Goal: Task Accomplishment & Management: Complete application form

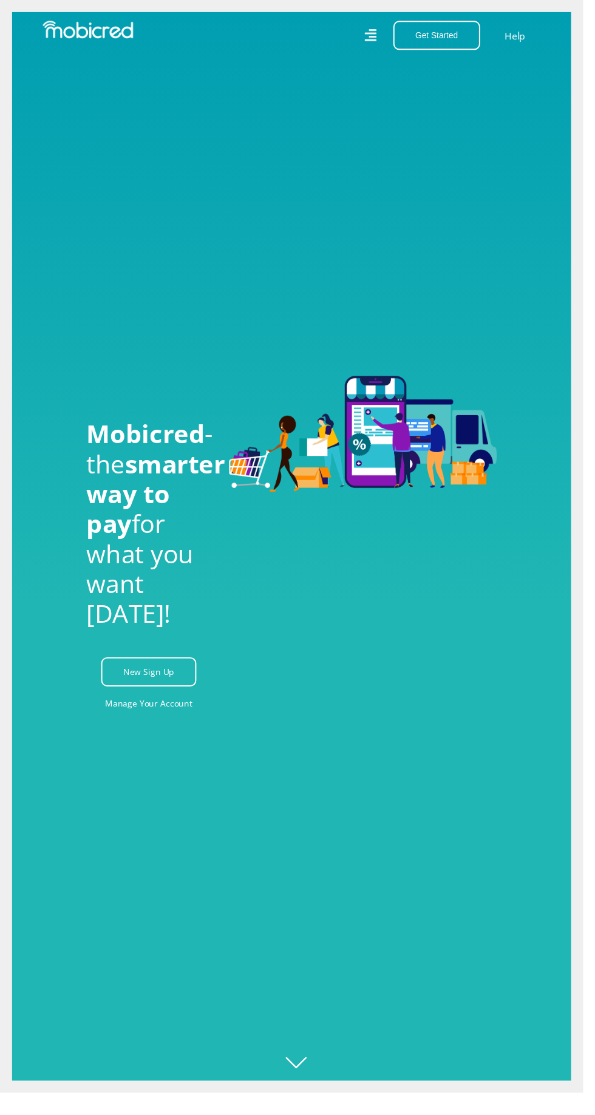
scroll to position [0, 1421]
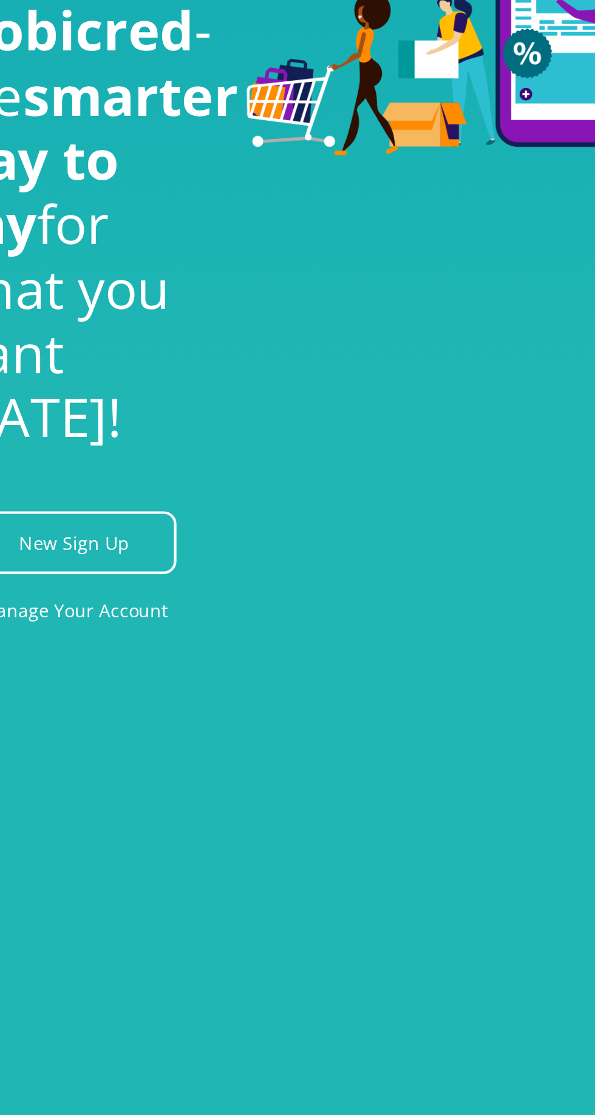
scroll to position [0, 1761]
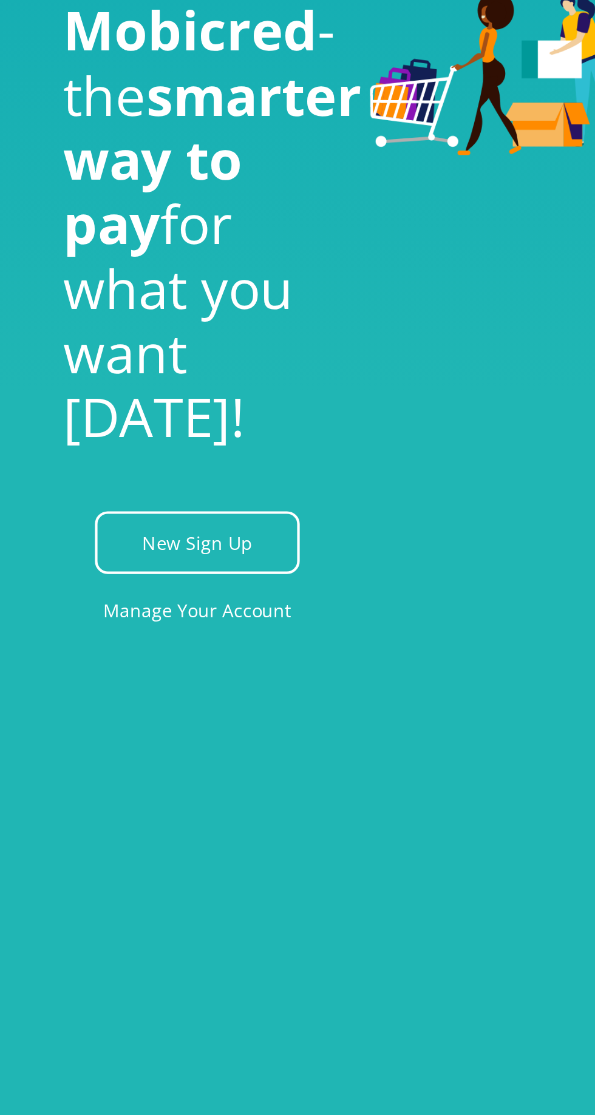
click at [188, 695] on link "New Sign Up" at bounding box center [151, 680] width 97 height 30
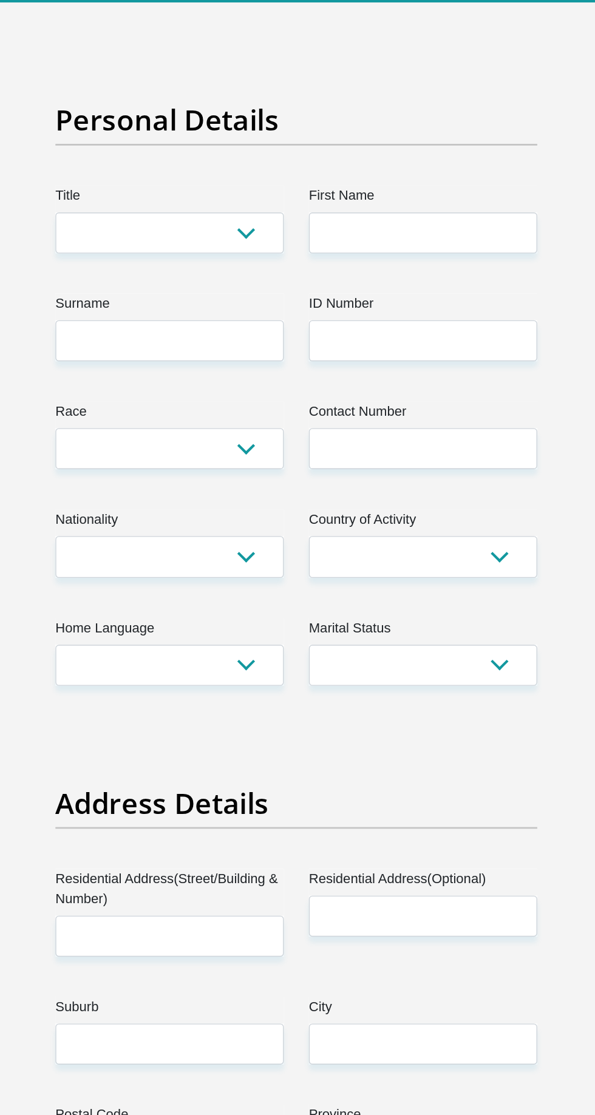
scroll to position [1, 0]
select select "Ms"
click at [123, 250] on select "Mr Ms Mrs Dr [PERSON_NAME]" at bounding box center [206, 265] width 166 height 30
click at [410, 266] on input "First Name" at bounding box center [390, 265] width 166 height 30
type input "Hlulani"
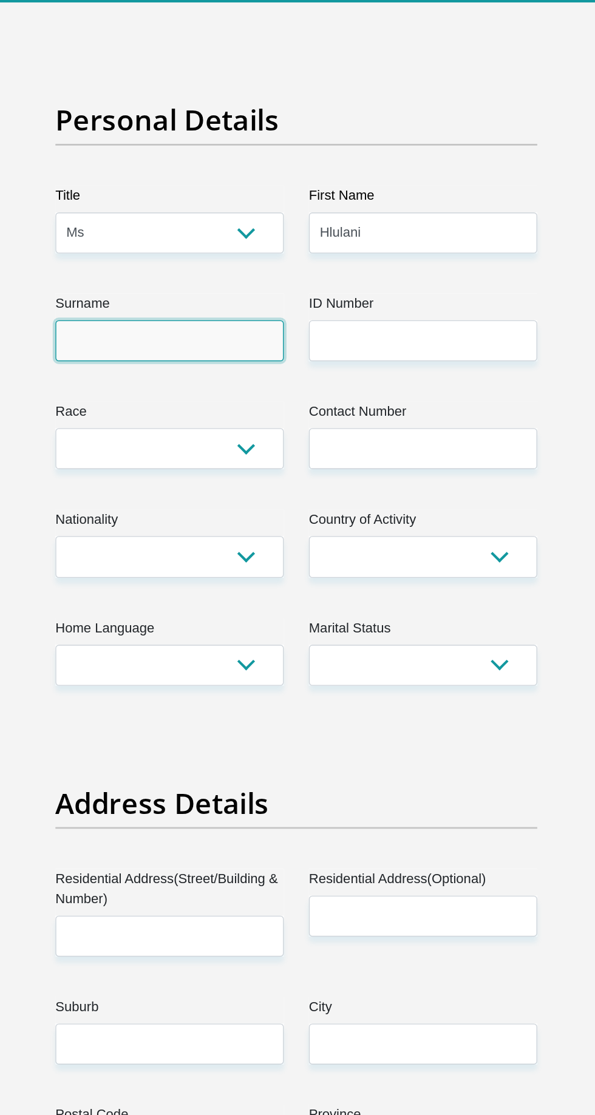
click at [229, 346] on input "Surname" at bounding box center [206, 343] width 166 height 30
type input "Kubayi"
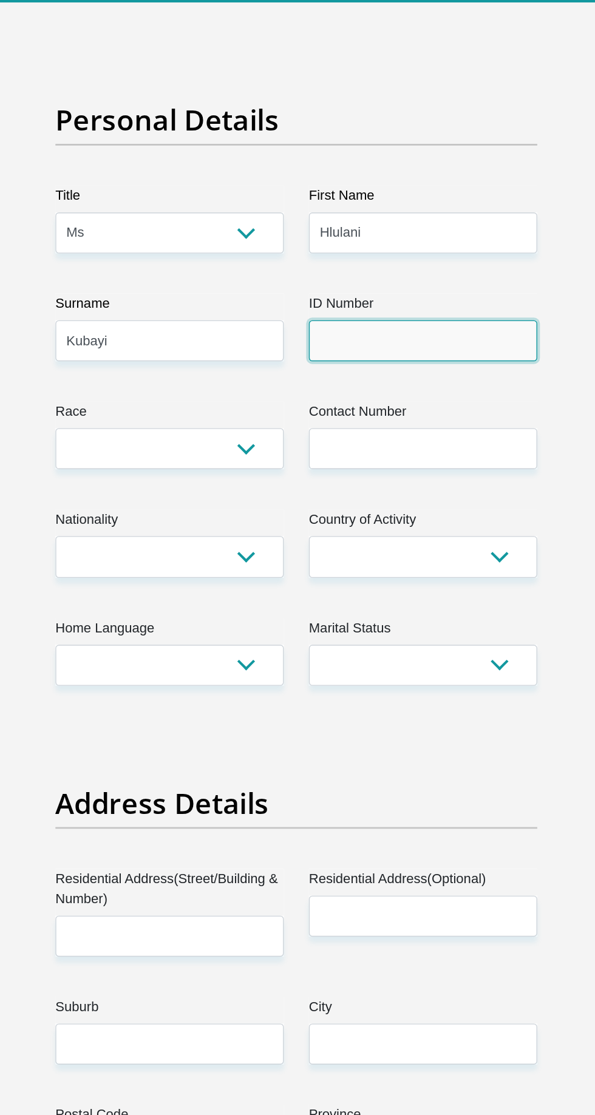
click at [435, 345] on input "ID Number" at bounding box center [390, 343] width 166 height 30
type input "0001140156082"
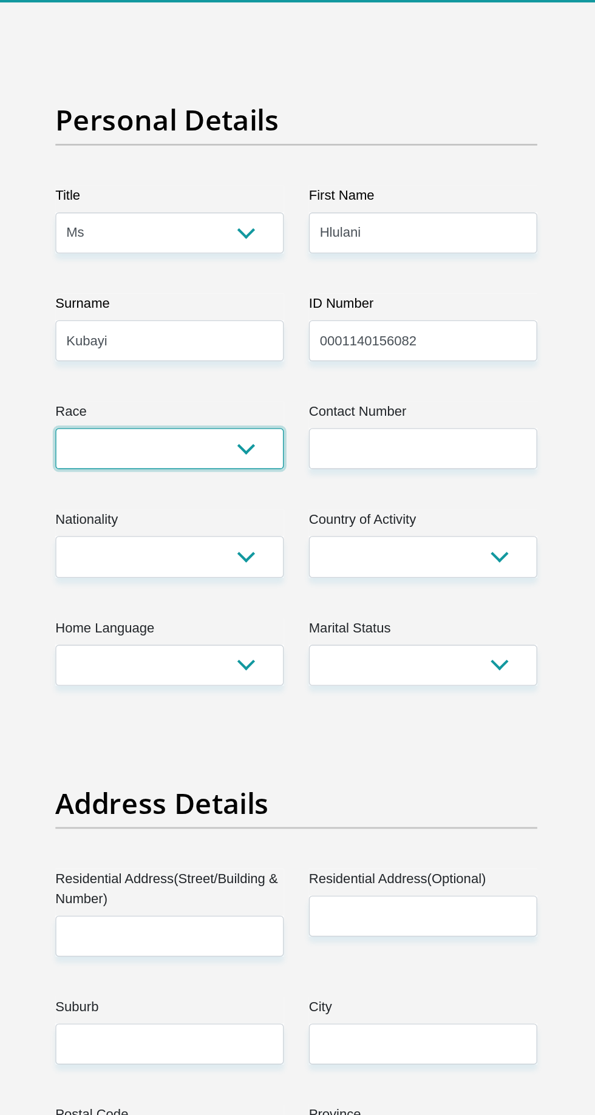
click at [211, 414] on select "Black Coloured Indian White Other" at bounding box center [206, 422] width 166 height 30
select select "1"
click at [123, 407] on select "Black Coloured Indian White Other" at bounding box center [206, 422] width 166 height 30
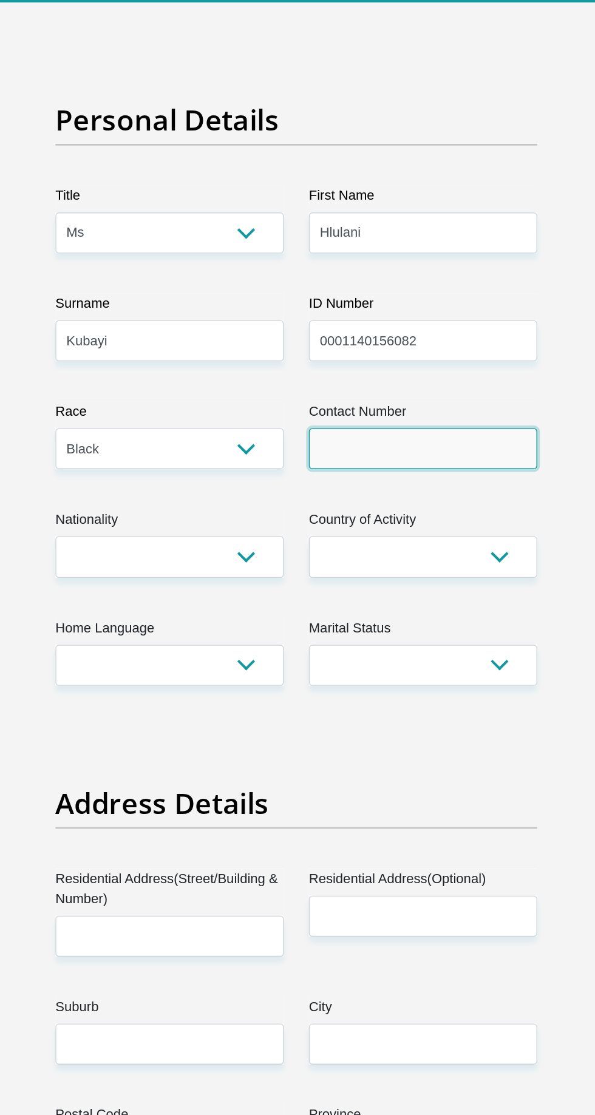
click at [437, 419] on input "Contact Number" at bounding box center [390, 422] width 166 height 30
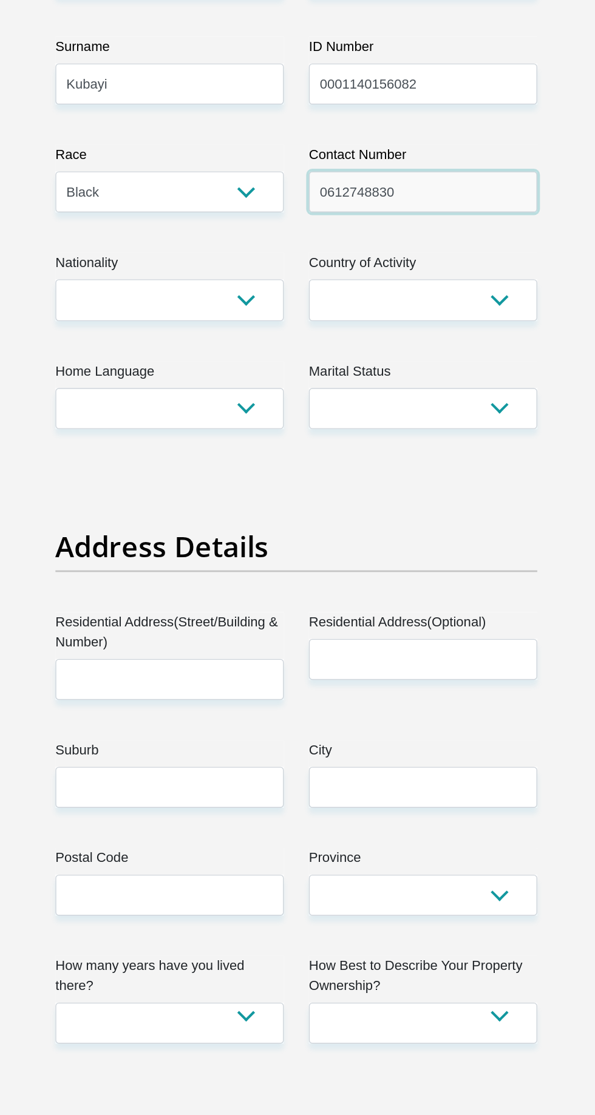
type input "0612748830"
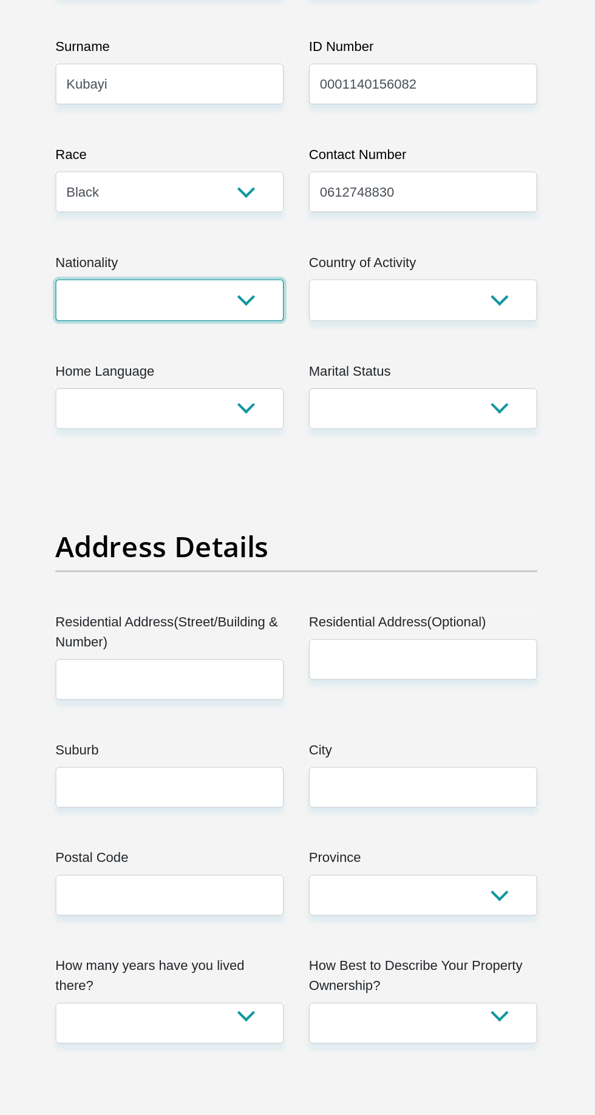
click at [234, 513] on select "[GEOGRAPHIC_DATA] [GEOGRAPHIC_DATA] [GEOGRAPHIC_DATA] [GEOGRAPHIC_DATA] [GEOGRA…" at bounding box center [206, 500] width 166 height 30
click at [256, 500] on select "[GEOGRAPHIC_DATA] [GEOGRAPHIC_DATA] [GEOGRAPHIC_DATA] [GEOGRAPHIC_DATA] [GEOGRA…" at bounding box center [206, 500] width 166 height 30
click at [250, 486] on select "[GEOGRAPHIC_DATA] [GEOGRAPHIC_DATA] [GEOGRAPHIC_DATA] [GEOGRAPHIC_DATA] [GEOGRA…" at bounding box center [206, 500] width 166 height 30
select select "ZAF"
click at [123, 485] on select "[GEOGRAPHIC_DATA] [GEOGRAPHIC_DATA] [GEOGRAPHIC_DATA] [GEOGRAPHIC_DATA] [GEOGRA…" at bounding box center [206, 500] width 166 height 30
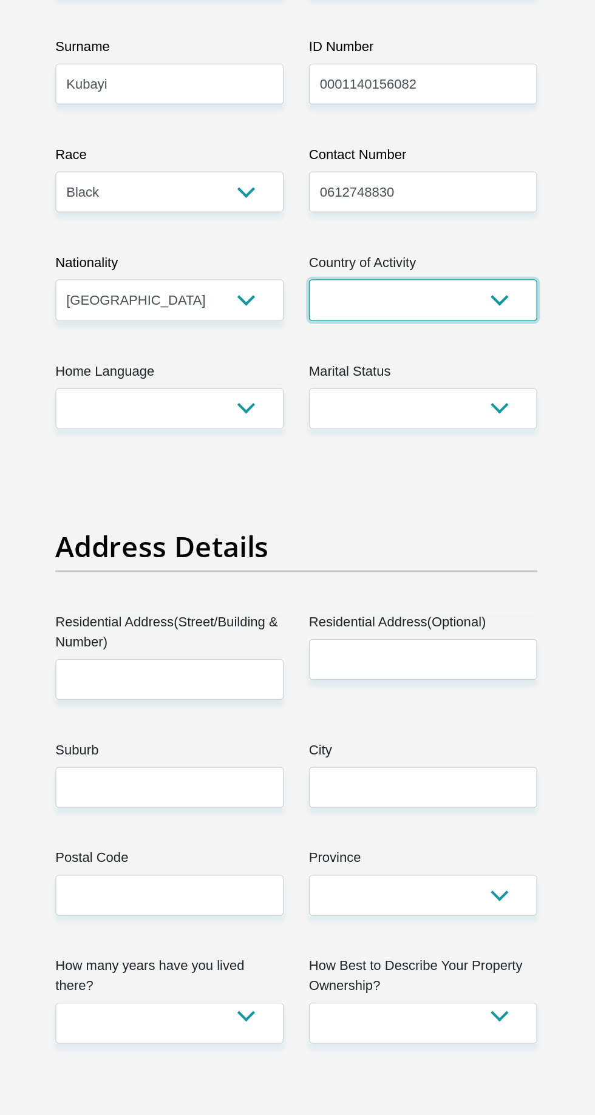
click at [454, 489] on select "[GEOGRAPHIC_DATA] [GEOGRAPHIC_DATA] [GEOGRAPHIC_DATA] [GEOGRAPHIC_DATA] [GEOGRA…" at bounding box center [390, 500] width 166 height 30
click at [307, 485] on select "[GEOGRAPHIC_DATA] [GEOGRAPHIC_DATA] [GEOGRAPHIC_DATA] [GEOGRAPHIC_DATA] [GEOGRA…" at bounding box center [390, 500] width 166 height 30
click at [440, 494] on select "[GEOGRAPHIC_DATA] [GEOGRAPHIC_DATA] [GEOGRAPHIC_DATA] [GEOGRAPHIC_DATA] [GEOGRA…" at bounding box center [390, 500] width 166 height 30
select select "ZAF"
click at [307, 485] on select "[GEOGRAPHIC_DATA] [GEOGRAPHIC_DATA] [GEOGRAPHIC_DATA] [GEOGRAPHIC_DATA] [GEOGRA…" at bounding box center [390, 500] width 166 height 30
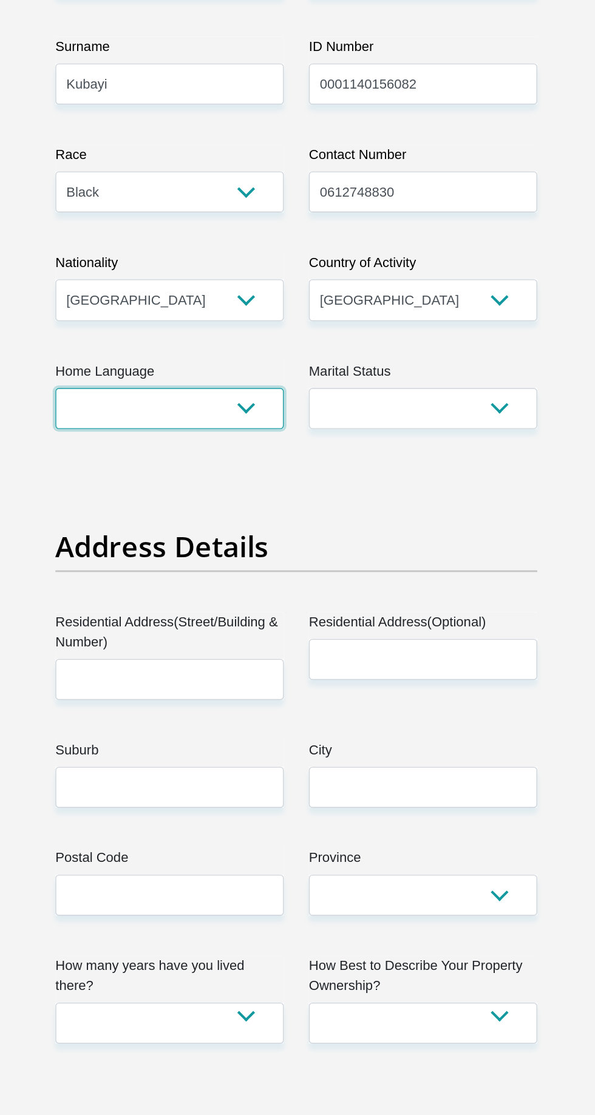
click at [269, 589] on select "Afrikaans English Sepedi South Ndebele Southern Sotho Swati Tsonga Tswana Venda…" at bounding box center [206, 579] width 166 height 30
select select "tso"
click at [123, 564] on select "Afrikaans English Sepedi South Ndebele Southern Sotho Swati Tsonga Tswana Venda…" at bounding box center [206, 579] width 166 height 30
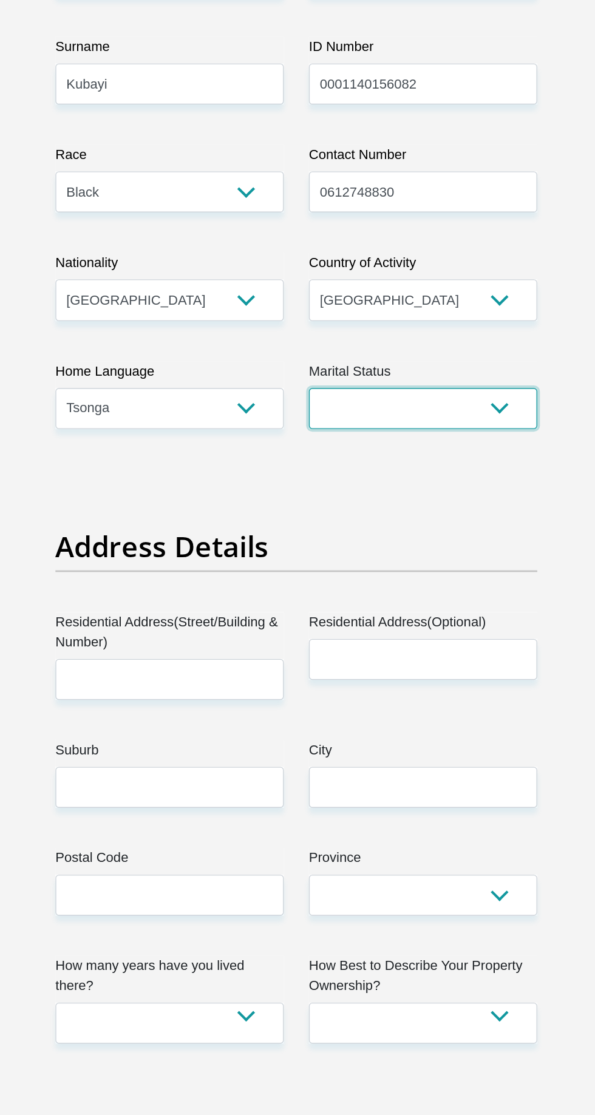
click at [438, 588] on select "Married ANC Single Divorced Widowed Married COP or Customary Law" at bounding box center [390, 579] width 166 height 30
select select "2"
click at [307, 564] on select "Married ANC Single Divorced Widowed Married COP or Customary Law" at bounding box center [390, 579] width 166 height 30
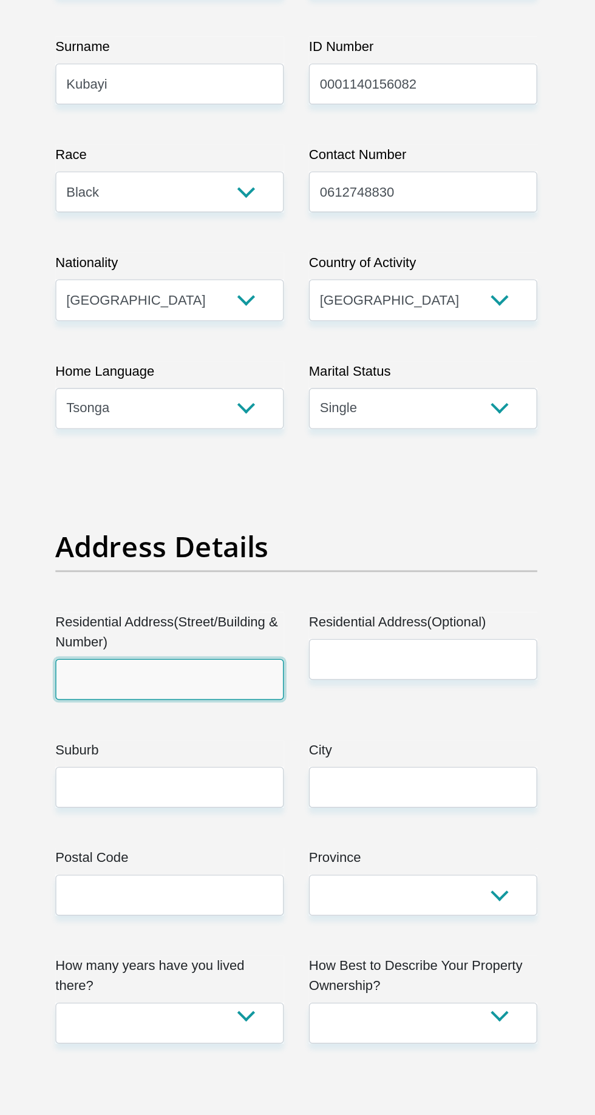
click at [256, 779] on input "Residential Address(Street/Building & Number)" at bounding box center [206, 776] width 166 height 30
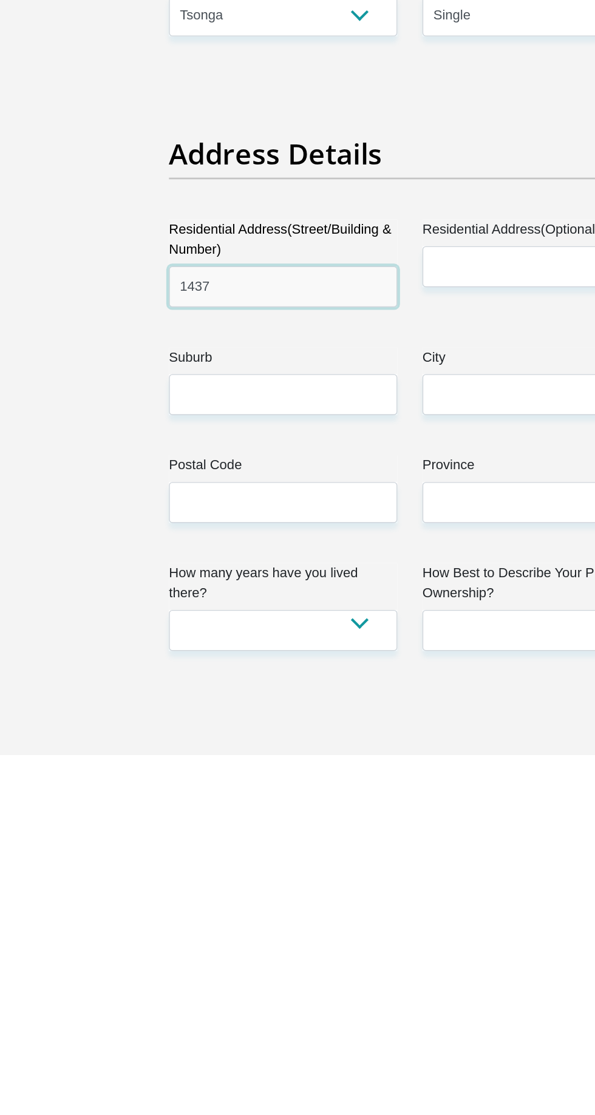
click at [254, 776] on input "1437" at bounding box center [206, 776] width 166 height 30
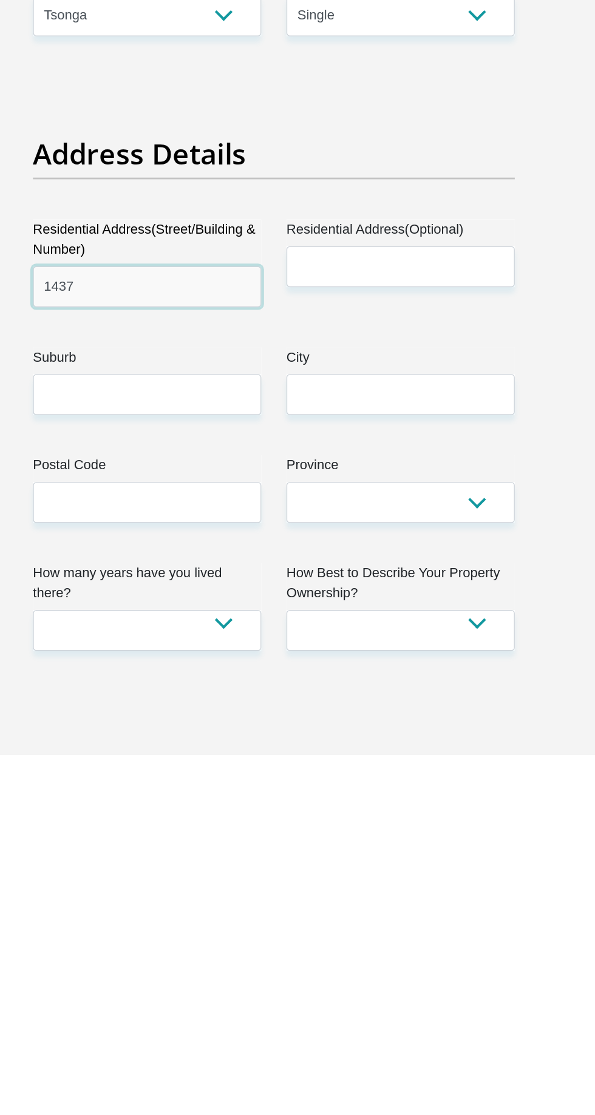
type input "1437"
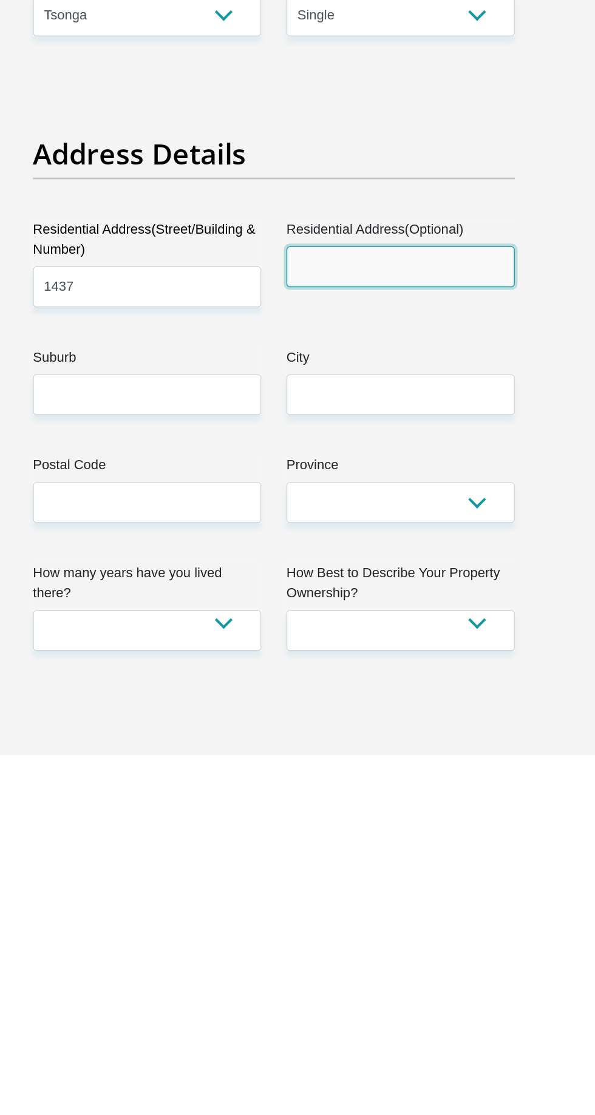
click at [414, 760] on input "Residential Address(Optional)" at bounding box center [390, 761] width 166 height 30
type input "Westview"
click at [144, 833] on label "Suburb" at bounding box center [206, 829] width 166 height 19
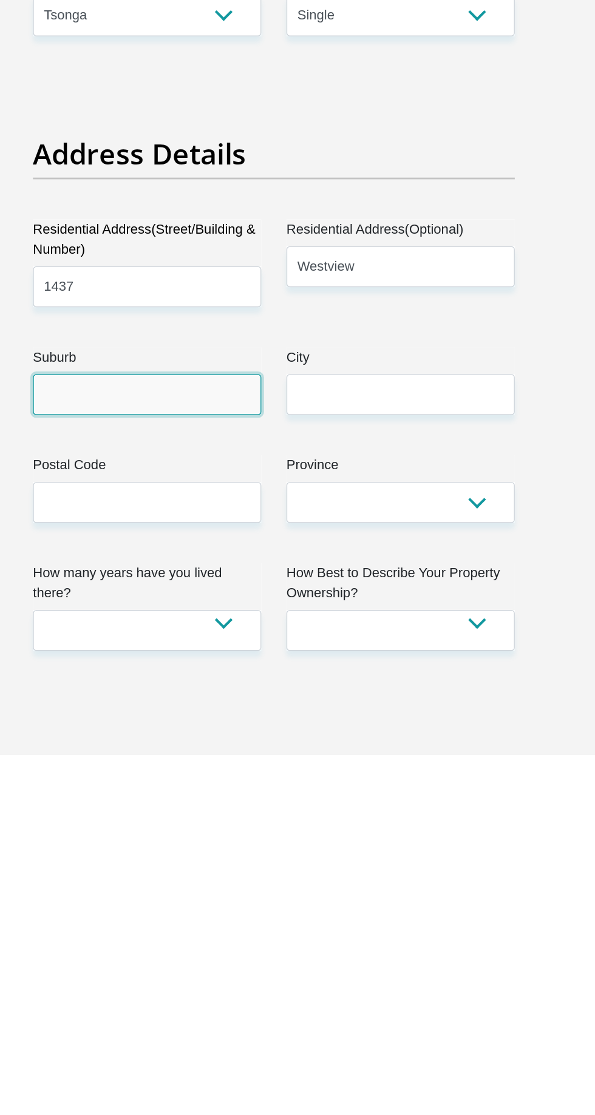
click at [144, 839] on input "Suburb" at bounding box center [206, 854] width 166 height 30
type input "Andeon"
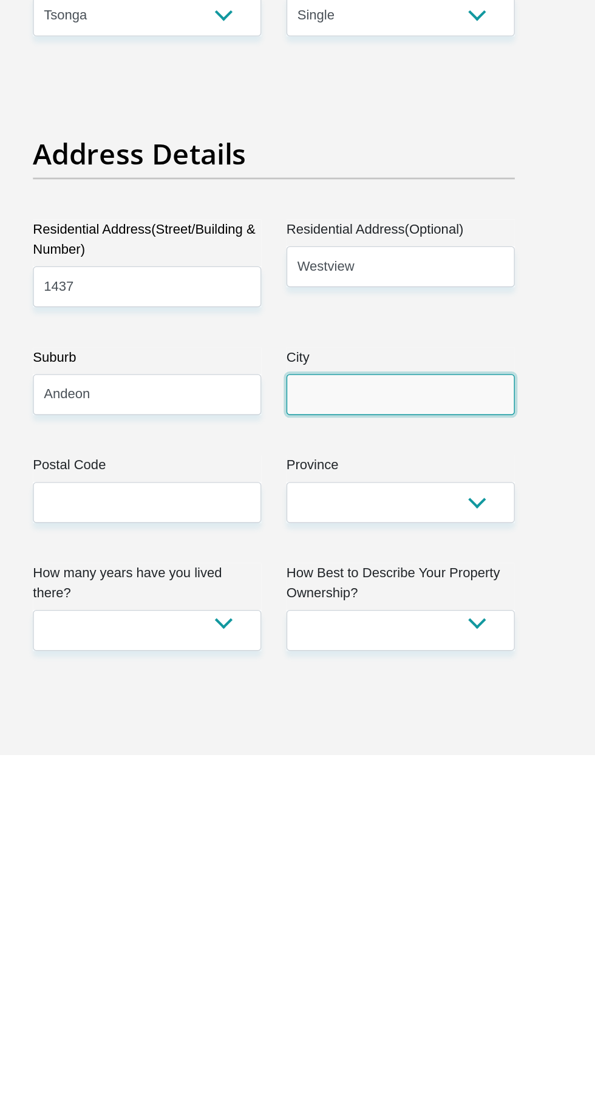
click at [453, 851] on input "City" at bounding box center [390, 854] width 166 height 30
type input "Pretoroa"
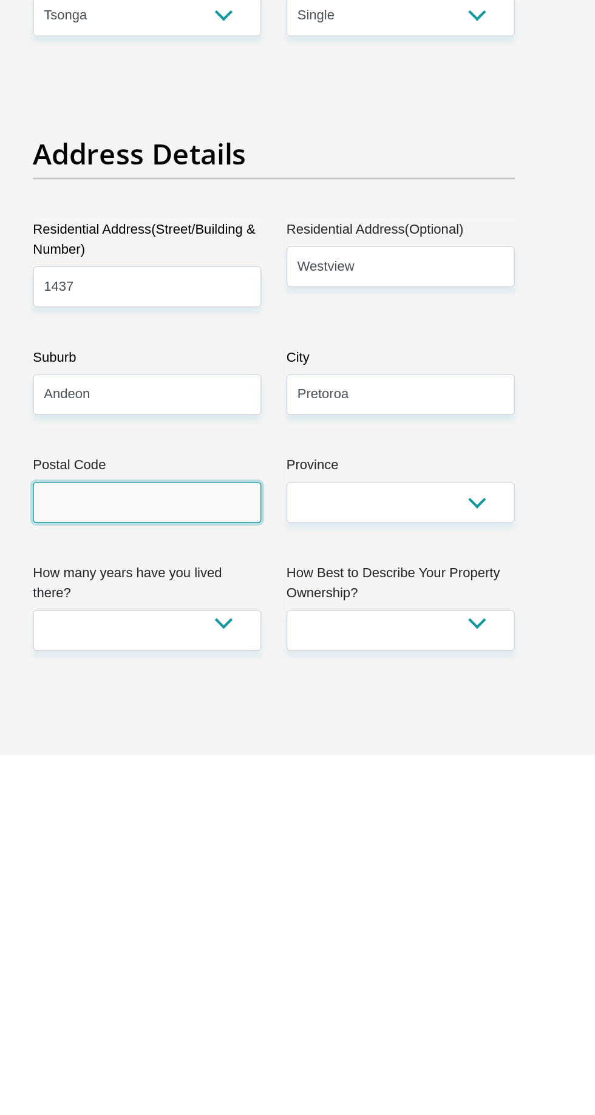
click at [140, 934] on input "Postal Code" at bounding box center [206, 932] width 166 height 30
type input "0001"
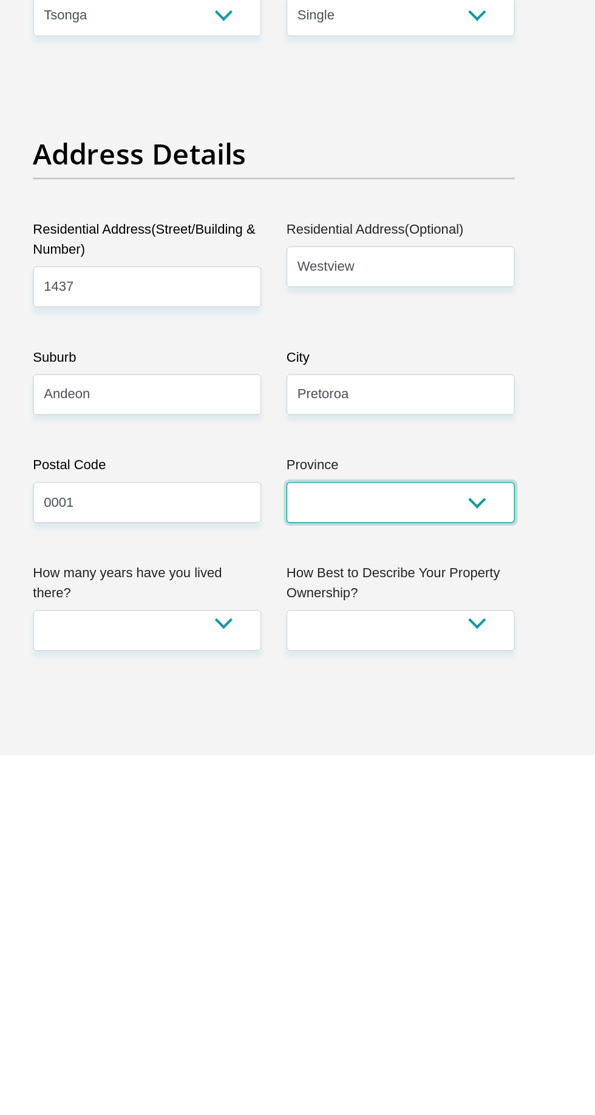
click at [437, 917] on select "Eastern Cape Free State [GEOGRAPHIC_DATA] [GEOGRAPHIC_DATA][DATE] [GEOGRAPHIC_D…" at bounding box center [390, 932] width 166 height 30
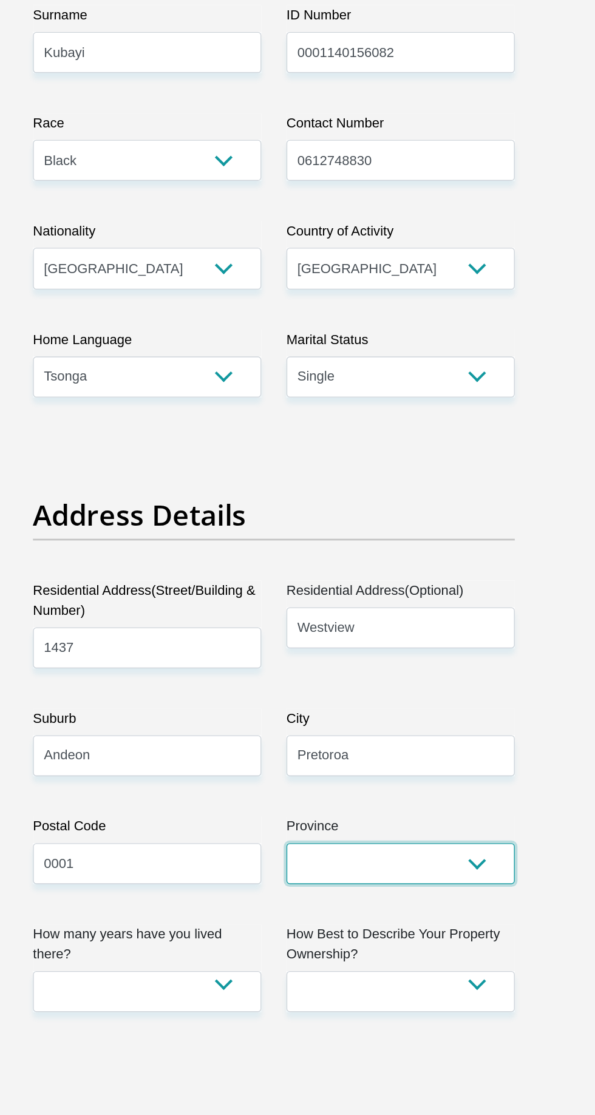
select select "Gauteng"
click at [307, 918] on select "Eastern Cape Free State [GEOGRAPHIC_DATA] [GEOGRAPHIC_DATA][DATE] [GEOGRAPHIC_D…" at bounding box center [390, 933] width 166 height 30
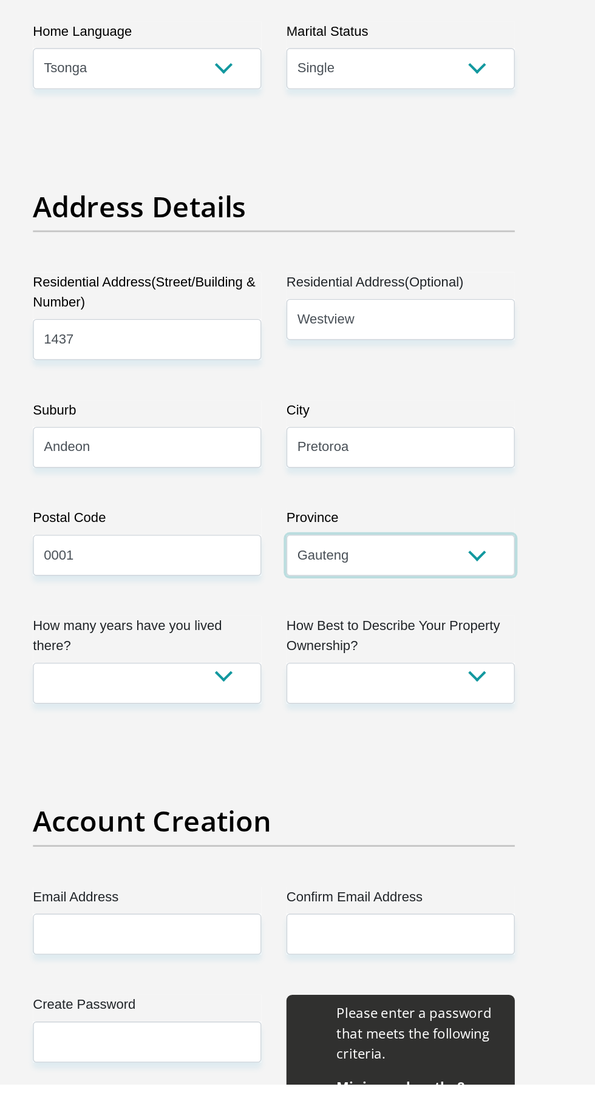
scroll to position [201, 0]
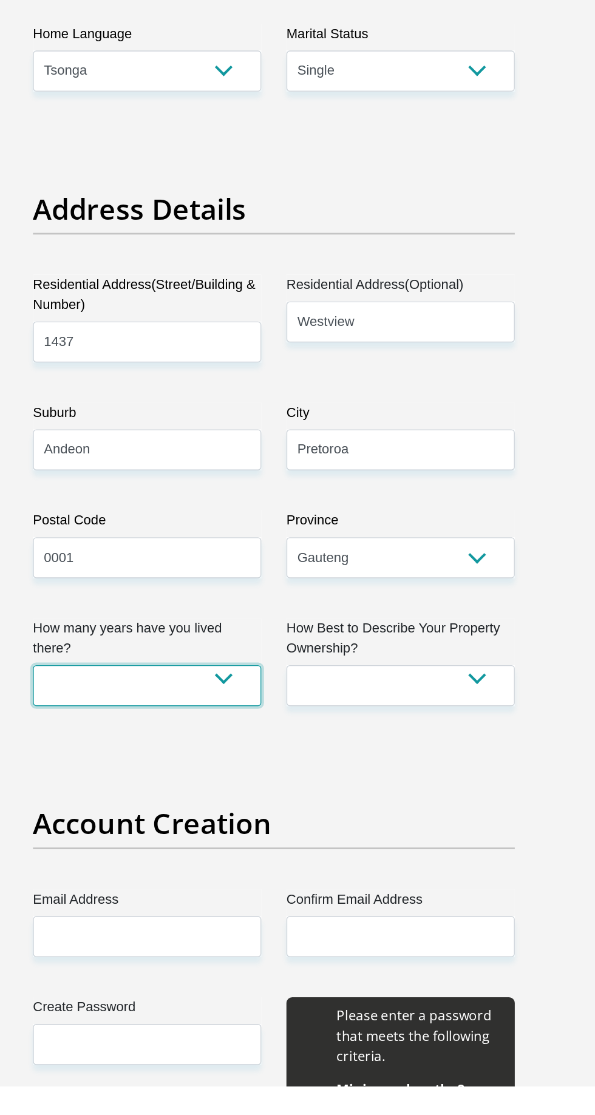
click at [140, 810] on select "less than 1 year 1-3 years 3-5 years 5+ years" at bounding box center [206, 825] width 166 height 30
select select "5"
click at [123, 810] on select "less than 1 year 1-3 years 3-5 years 5+ years" at bounding box center [206, 825] width 166 height 30
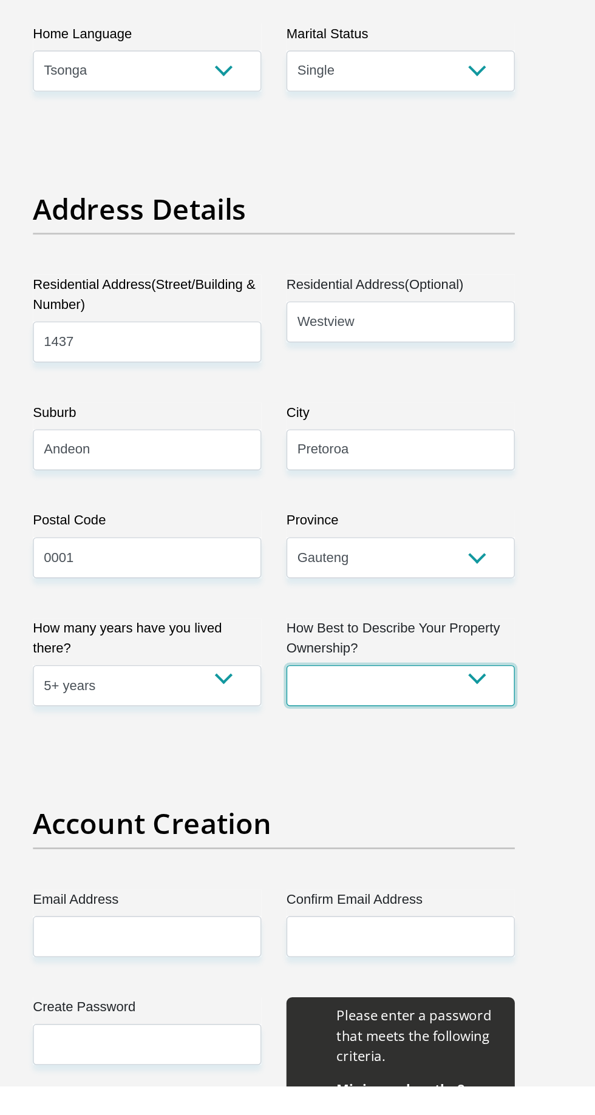
click at [451, 832] on select "Owned Rented Family Owned Company Dwelling" at bounding box center [390, 825] width 166 height 30
select select "parents"
click at [307, 810] on select "Owned Rented Family Owned Company Dwelling" at bounding box center [390, 825] width 166 height 30
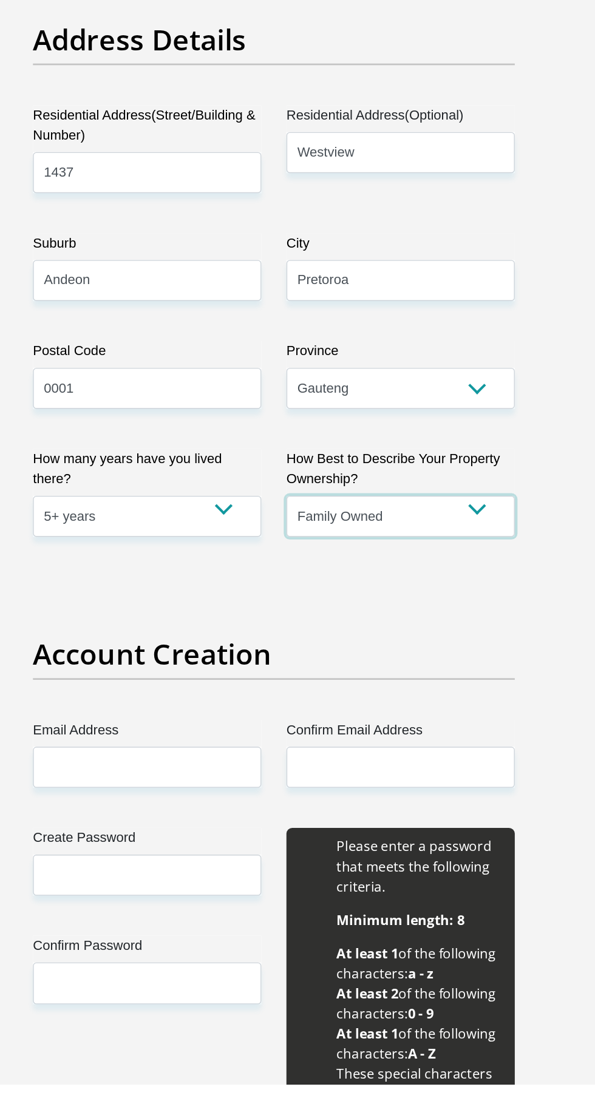
scroll to position [332, 0]
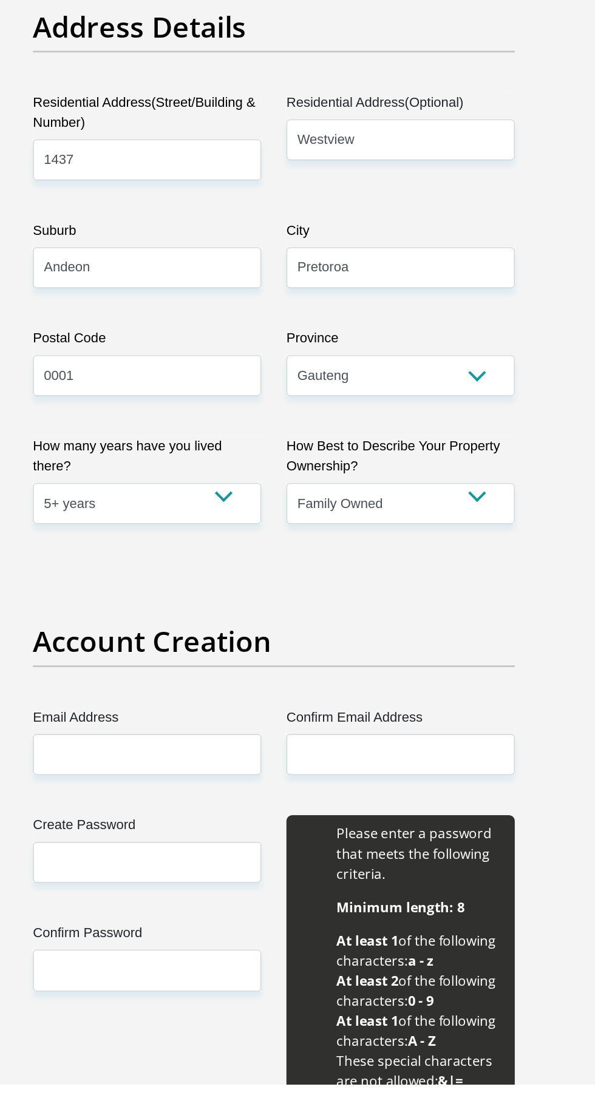
click at [145, 851] on label "Email Address" at bounding box center [206, 851] width 166 height 19
click at [145, 861] on input "Email Address" at bounding box center [206, 876] width 166 height 30
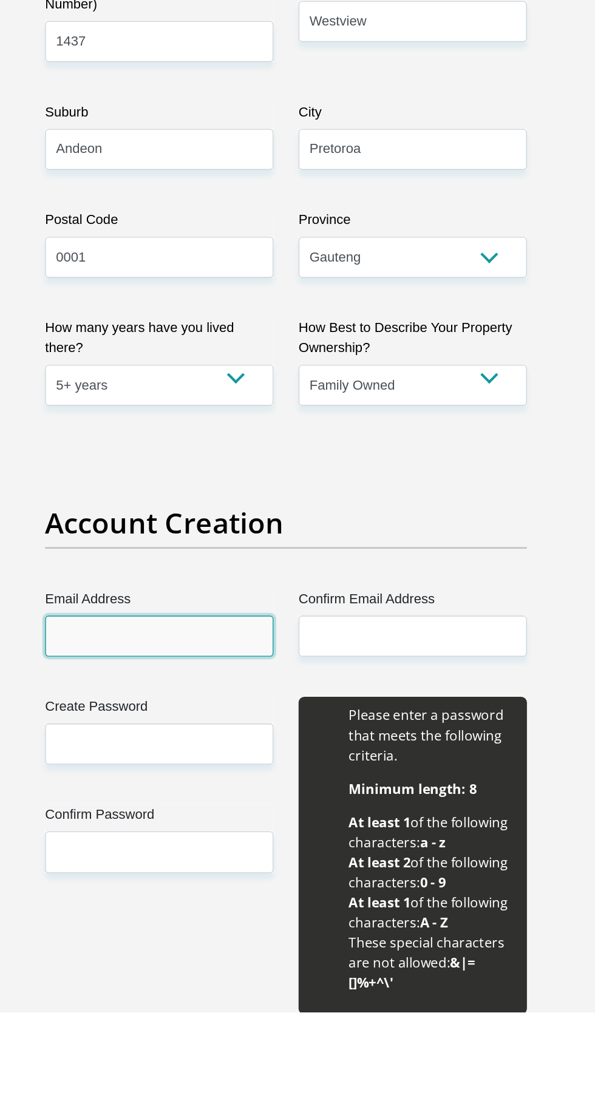
scroll to position [366, 0]
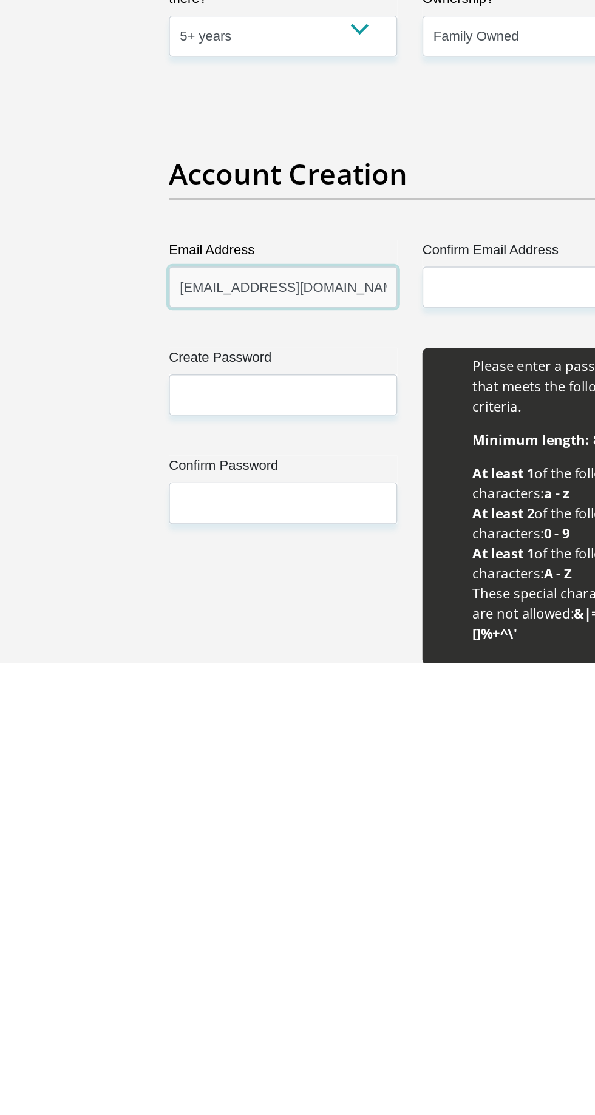
type input "[EMAIL_ADDRESS][DOMAIN_NAME]"
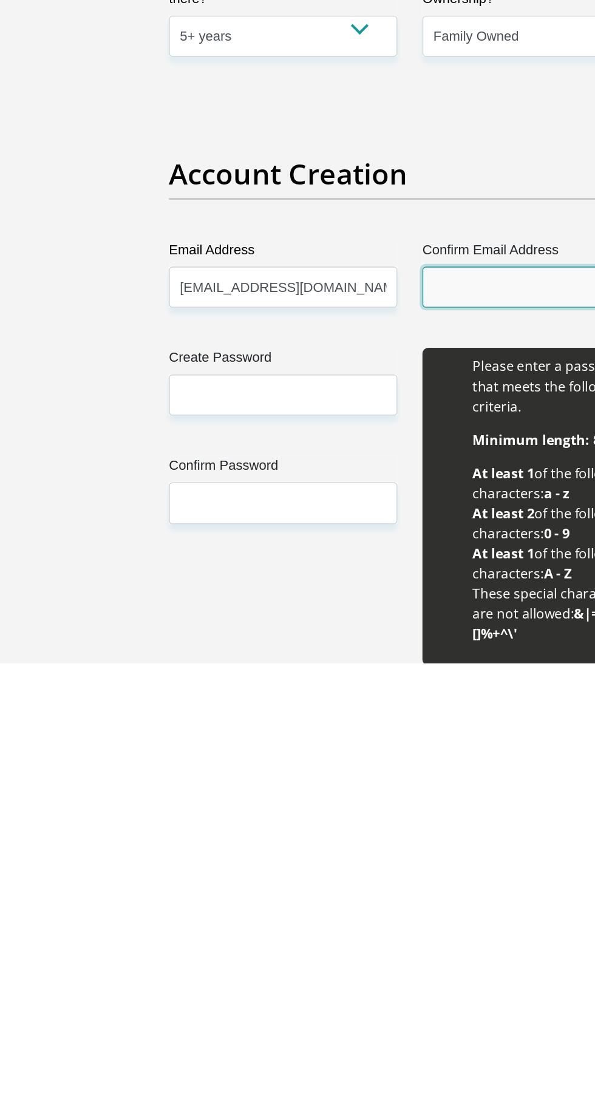
click at [387, 839] on input "Confirm Email Address" at bounding box center [390, 843] width 166 height 30
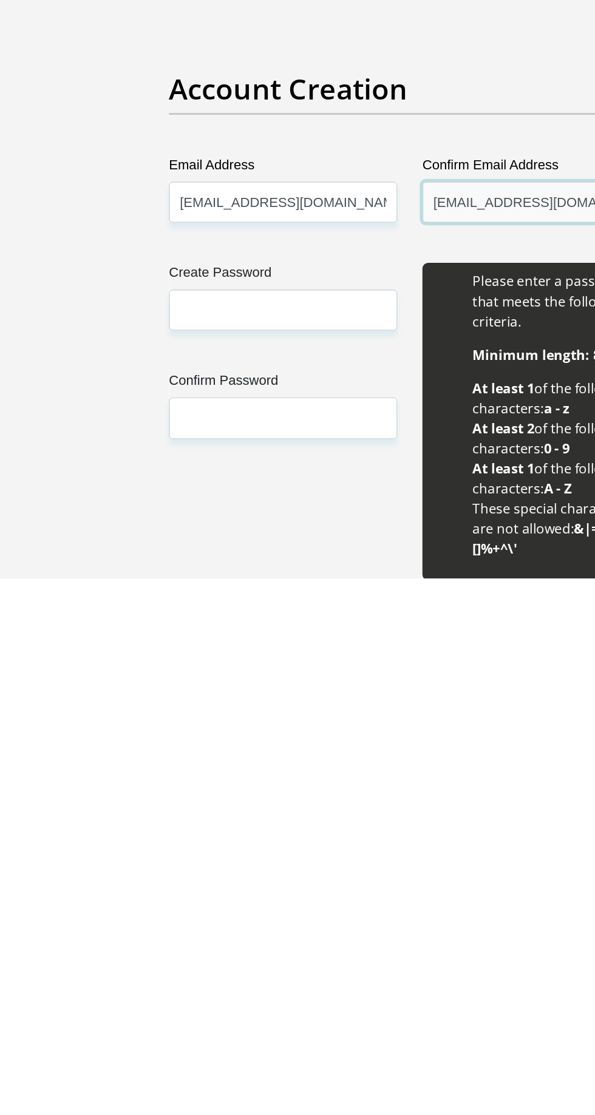
type input "[EMAIL_ADDRESS][DOMAIN_NAME]"
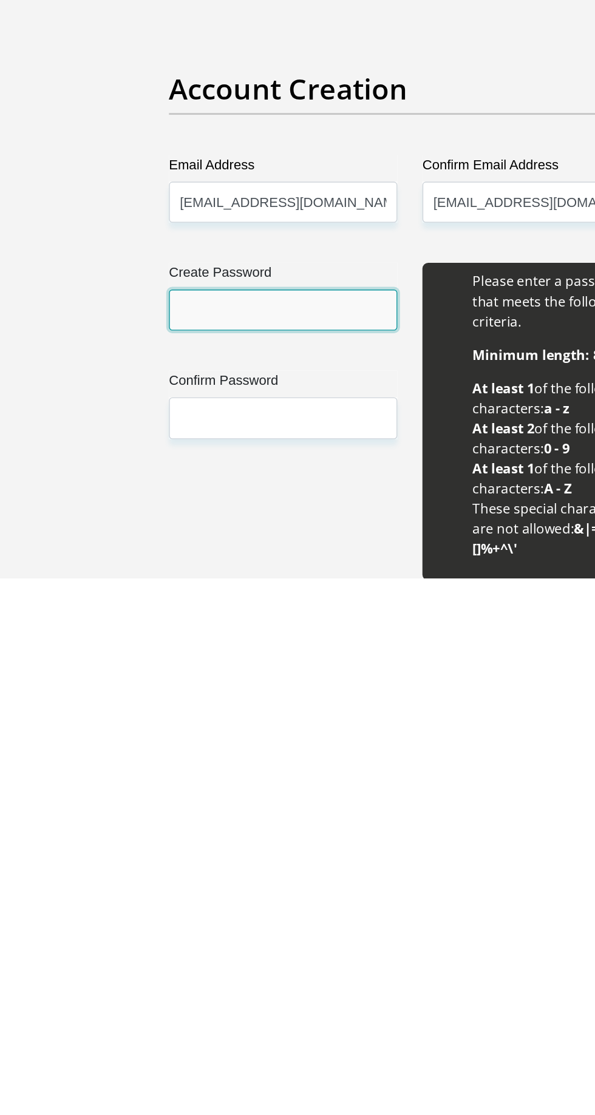
click at [198, 915] on input "Create Password" at bounding box center [206, 921] width 166 height 30
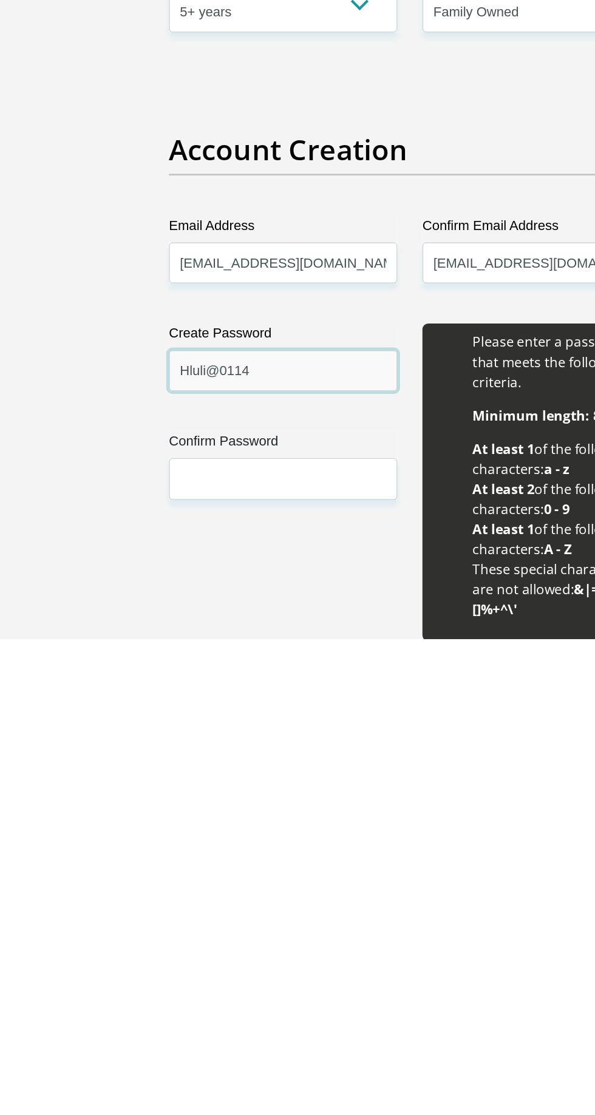
type input "Hluli@0114"
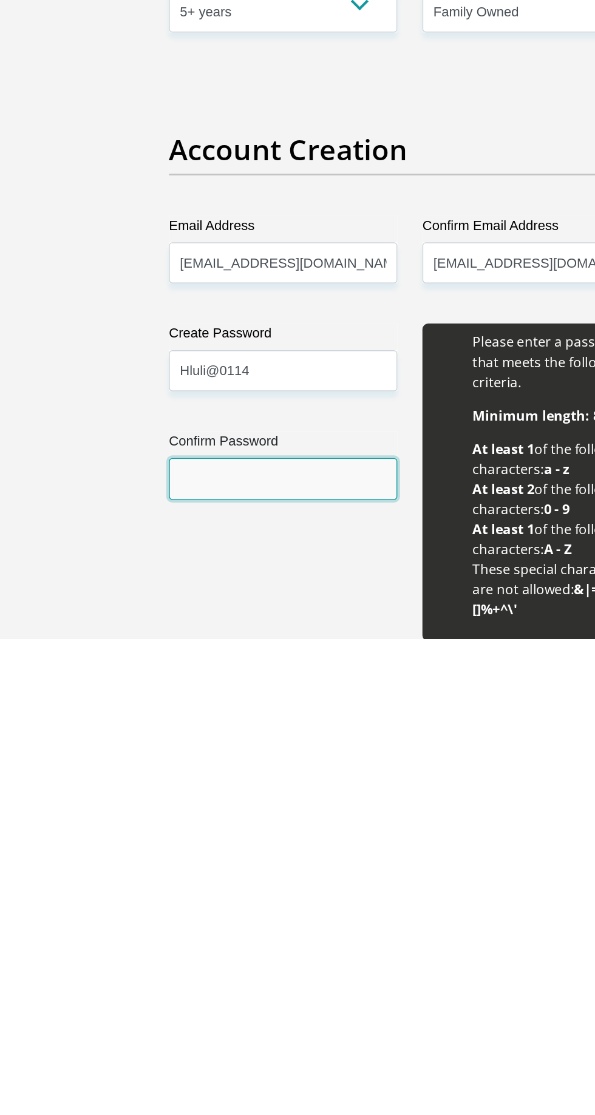
click at [149, 996] on input "Confirm Password" at bounding box center [206, 999] width 166 height 30
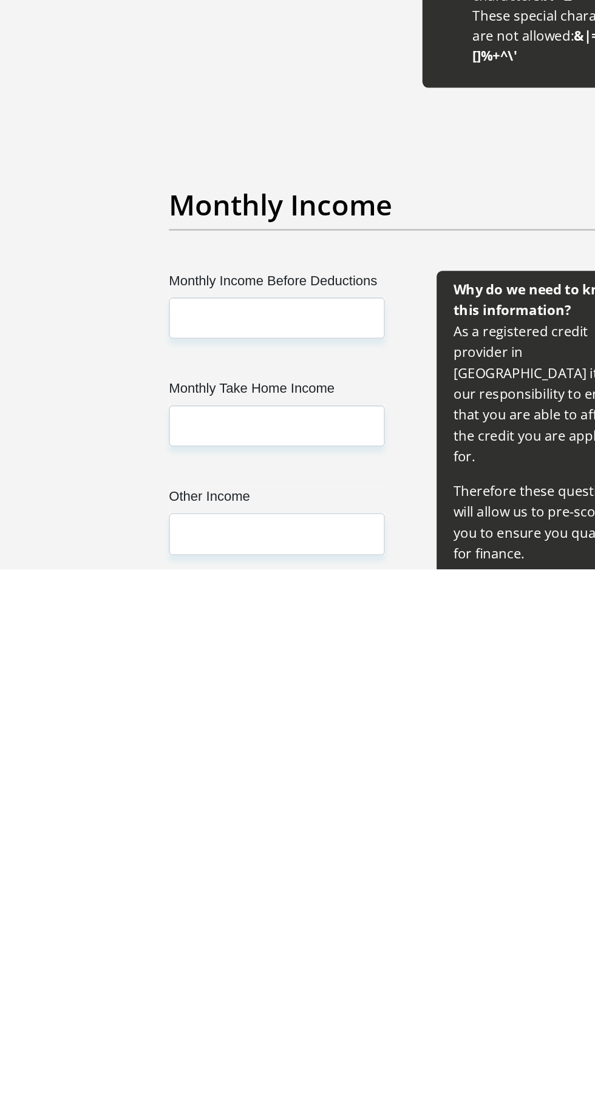
type input "Hluli@0114"
click at [248, 911] on label "Monthly Income Before Deductions" at bounding box center [201, 908] width 157 height 19
click at [248, 919] on input "Monthly Income Before Deductions" at bounding box center [201, 934] width 157 height 30
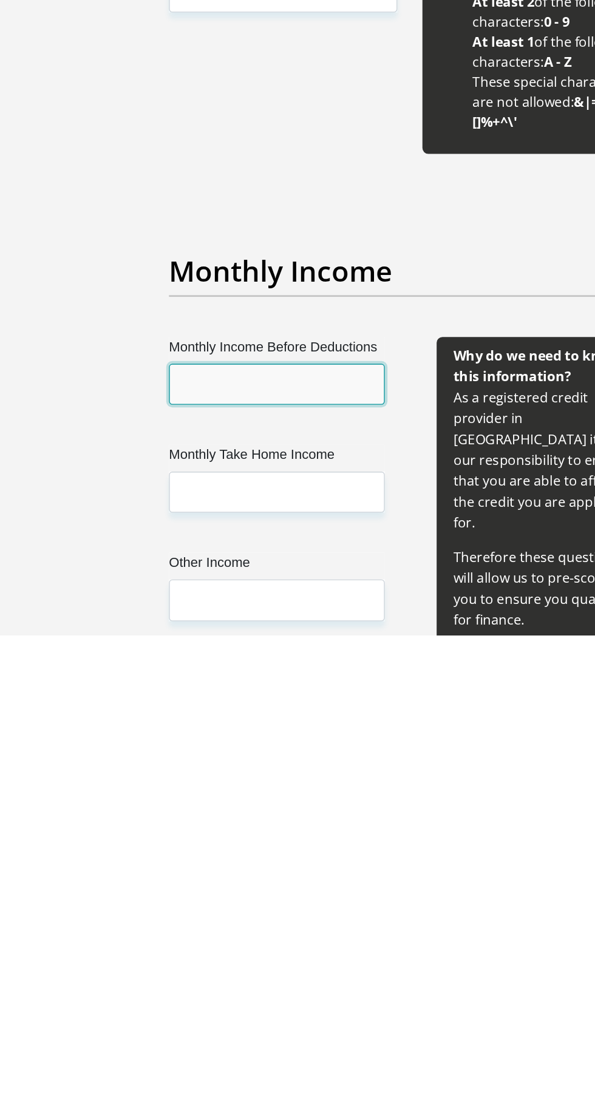
scroll to position [716, 0]
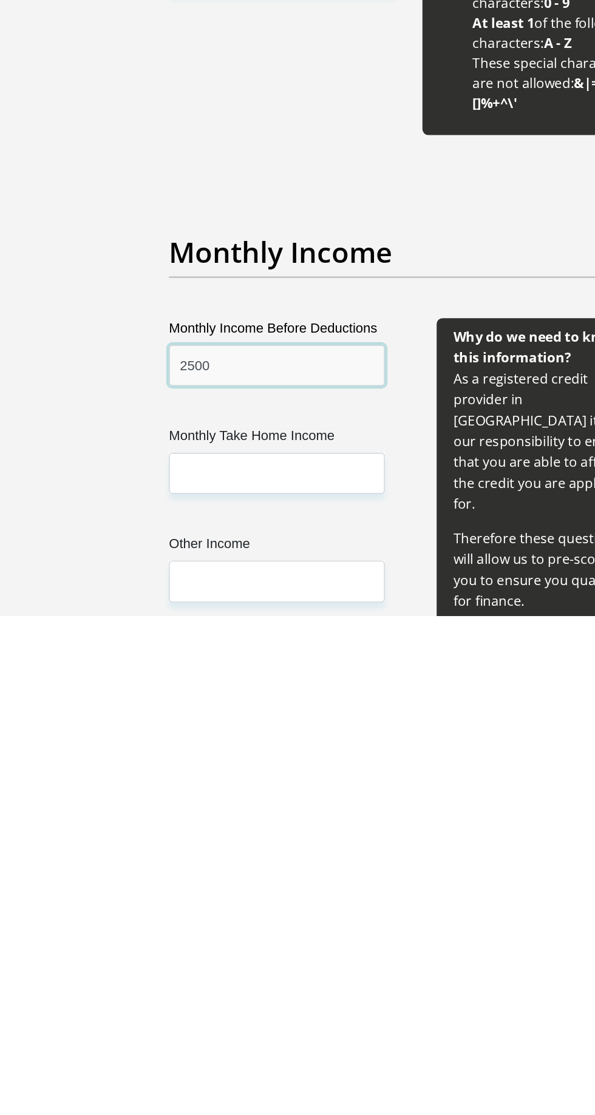
type input "2500"
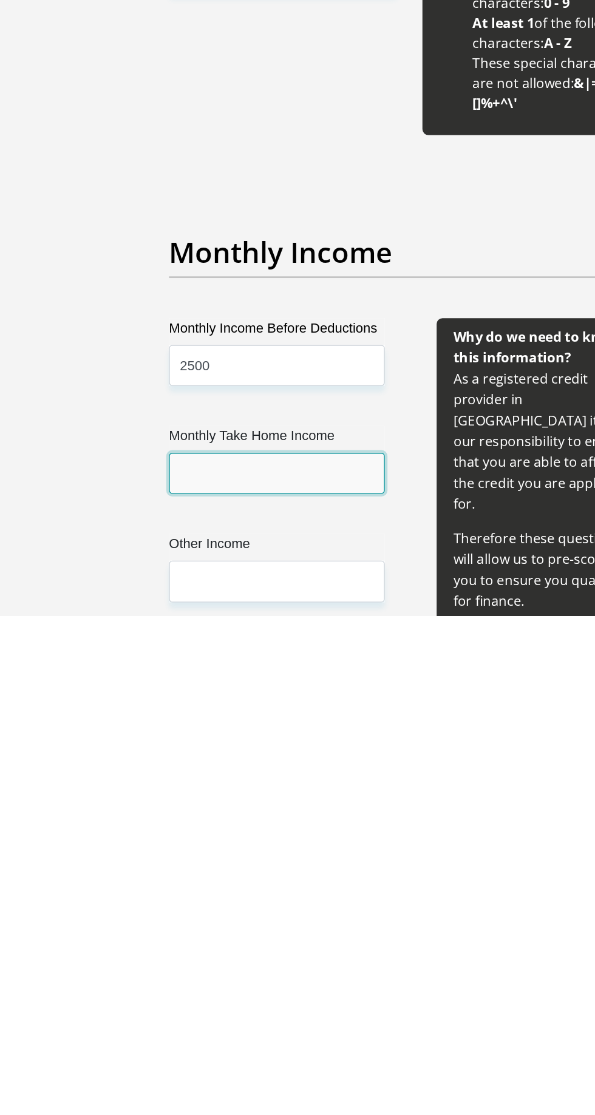
click at [146, 1009] on input "Monthly Take Home Income" at bounding box center [201, 1012] width 157 height 30
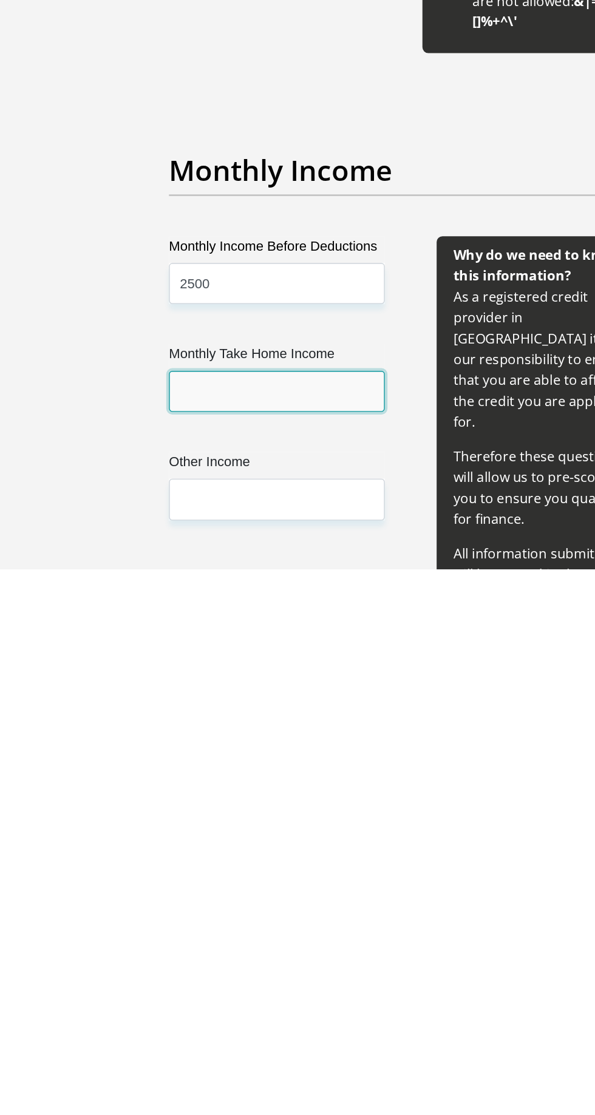
scroll to position [741, 0]
type input "2475"
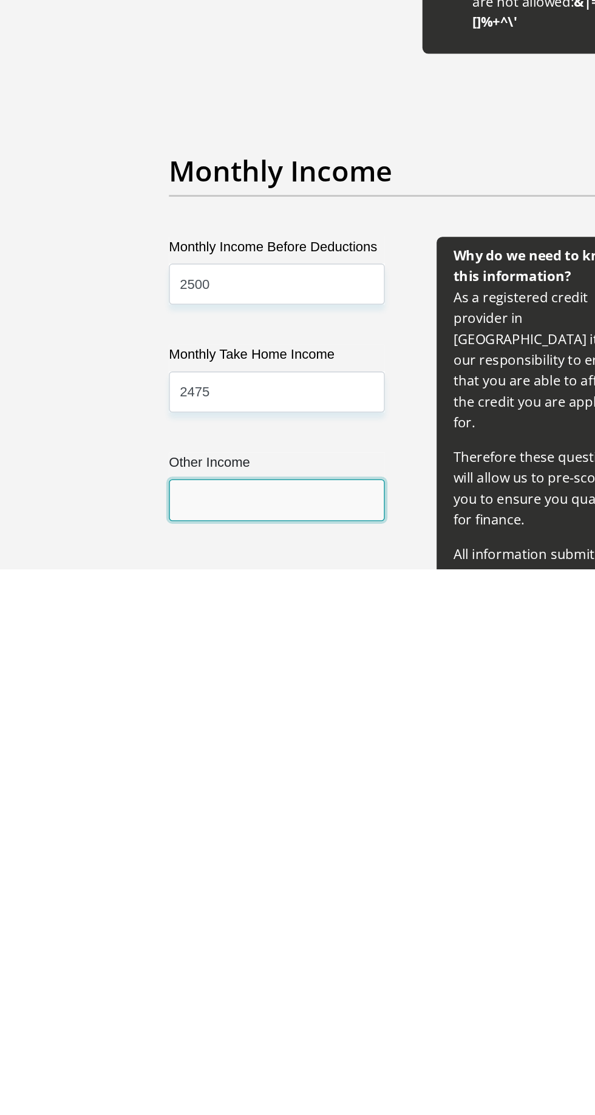
click at [132, 1061] on input "Other Income" at bounding box center [201, 1065] width 157 height 30
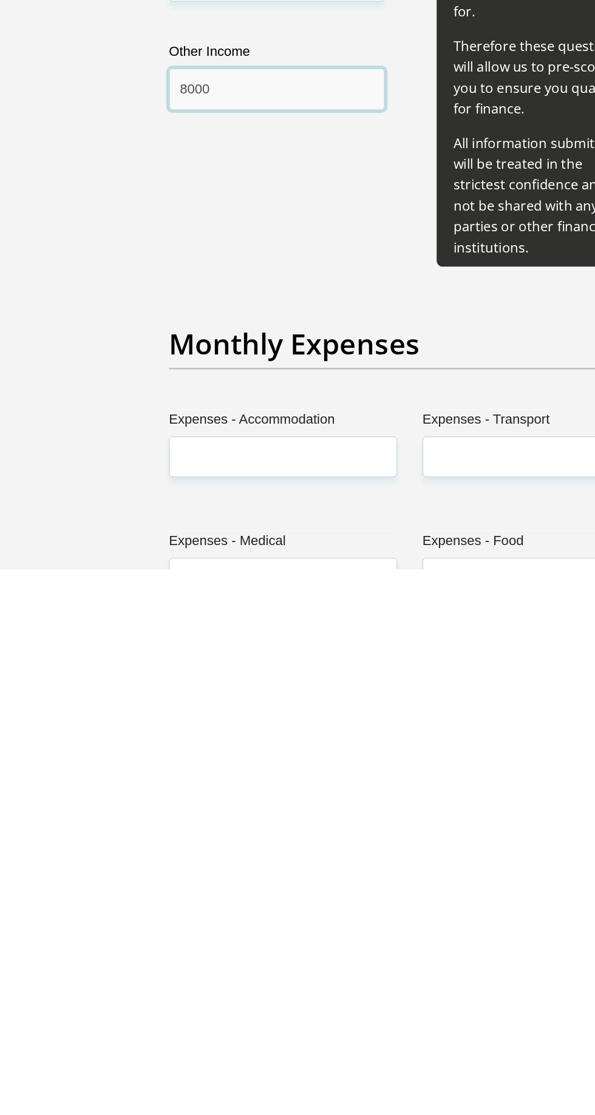
scroll to position [1040, 0]
type input "8000"
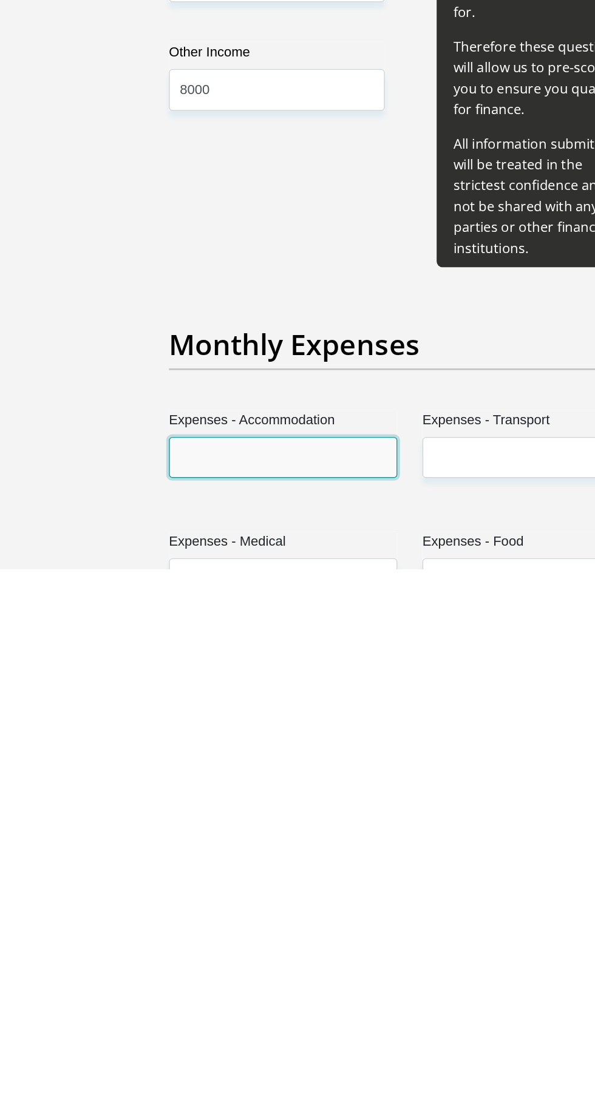
click at [134, 1019] on input "Expenses - Accommodation" at bounding box center [206, 1034] width 166 height 30
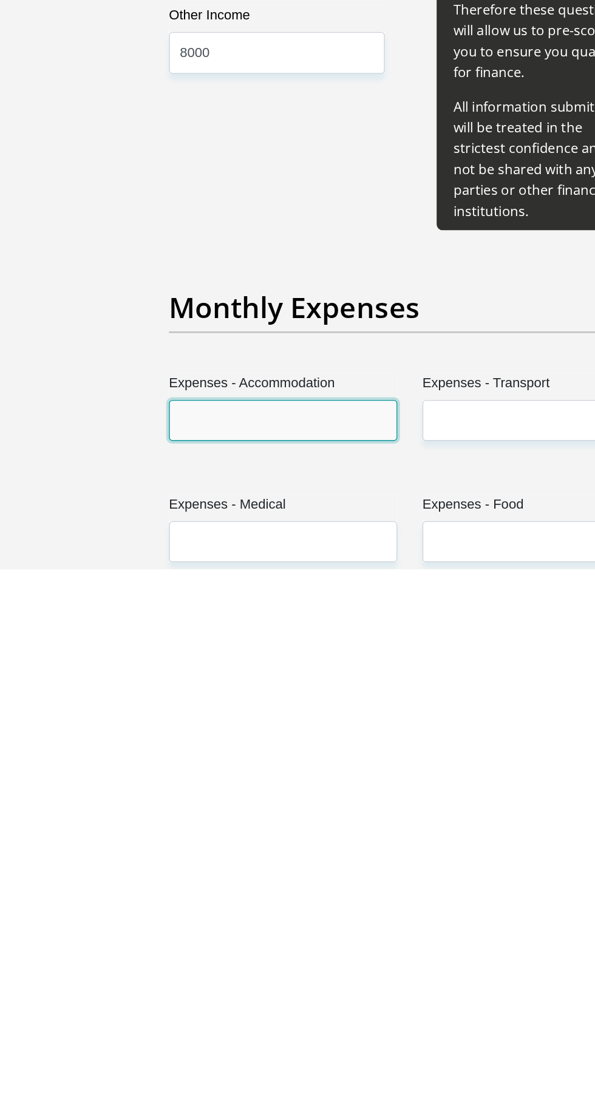
scroll to position [1074, 0]
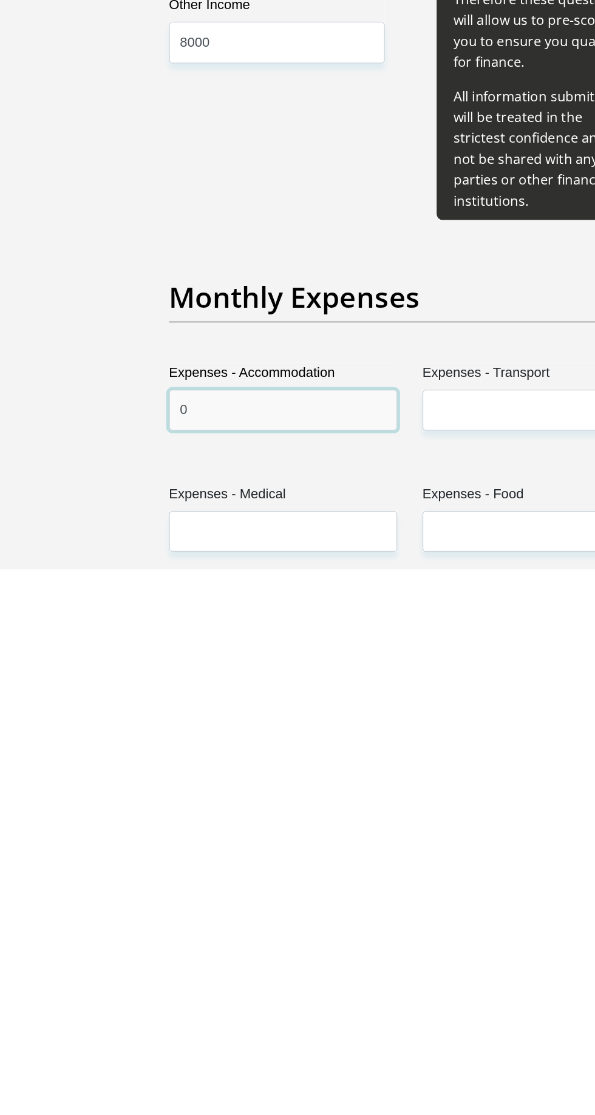
type input "0"
click at [387, 985] on input "Expenses - Transport" at bounding box center [390, 1000] width 166 height 30
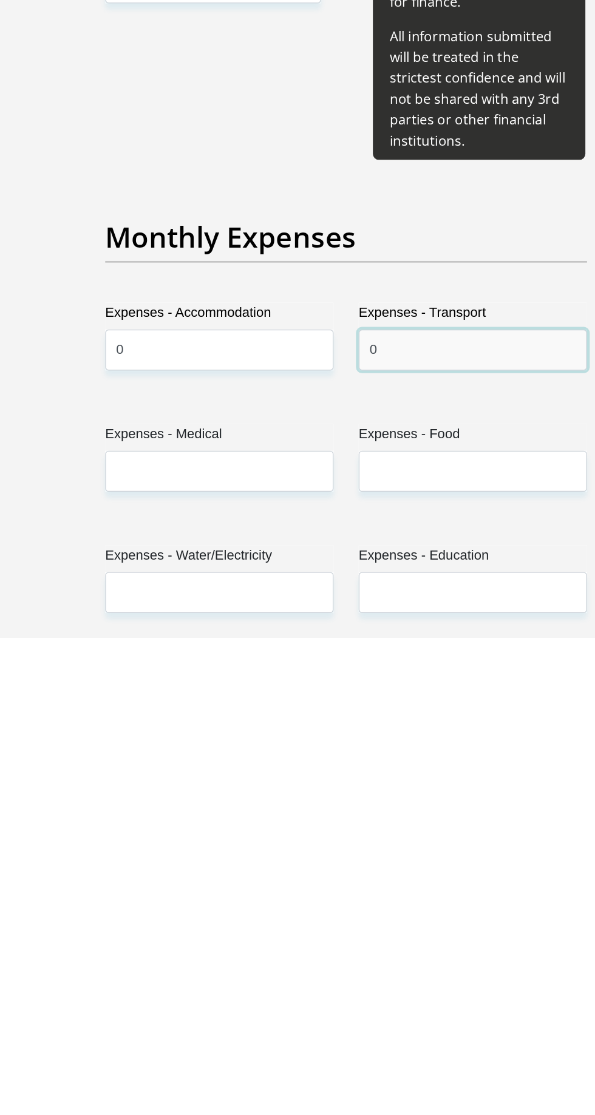
type input "0"
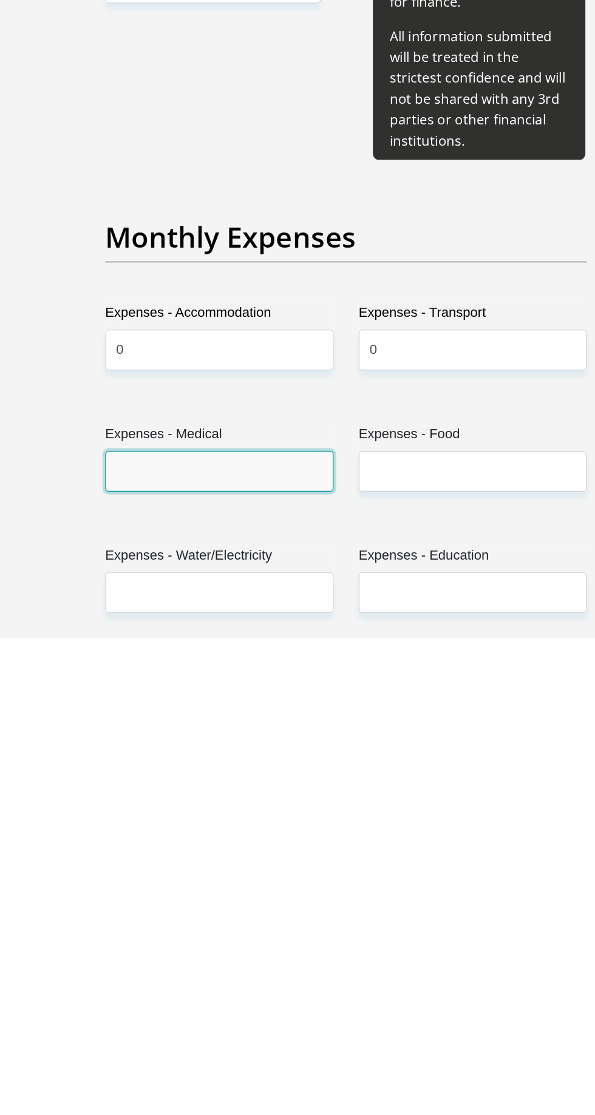
click at [137, 980] on input "Expenses - Medical" at bounding box center [206, 995] width 166 height 30
type input "0"
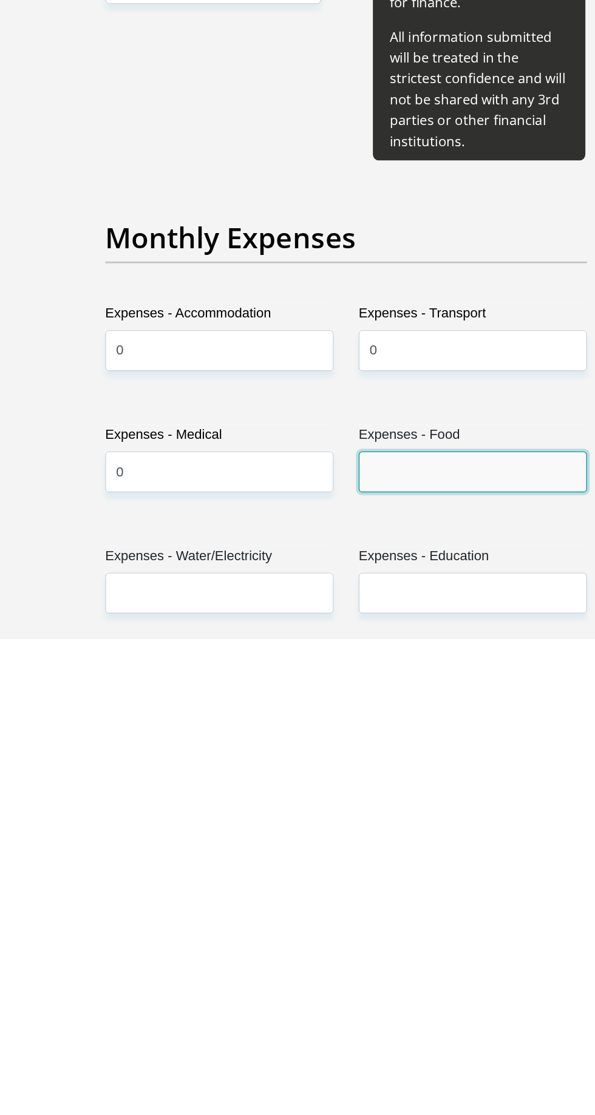
click at [322, 979] on input "Expenses - Food" at bounding box center [390, 994] width 166 height 30
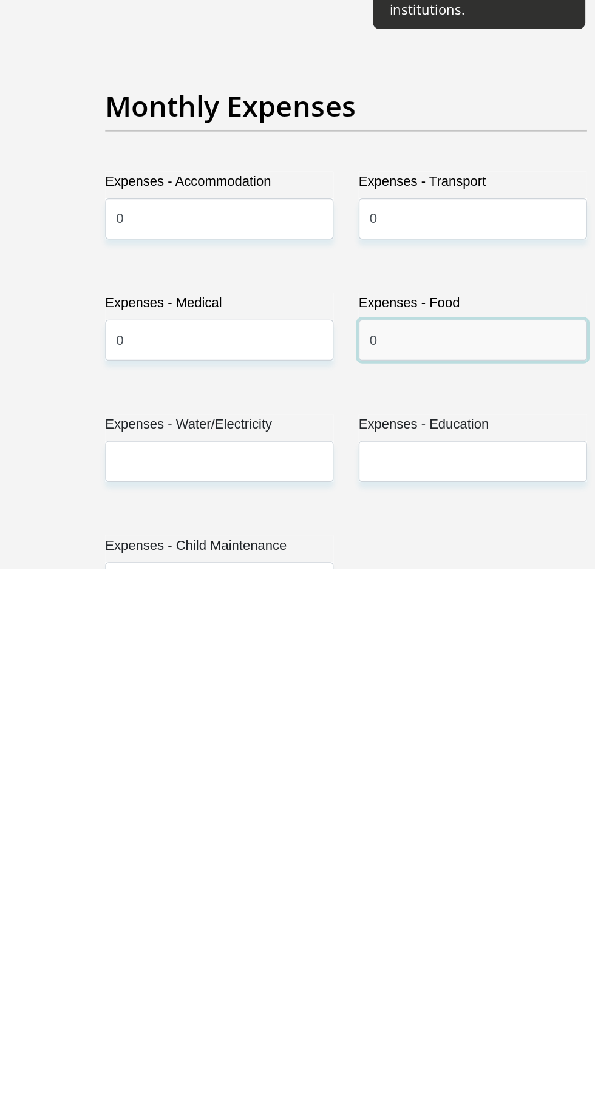
type input "0"
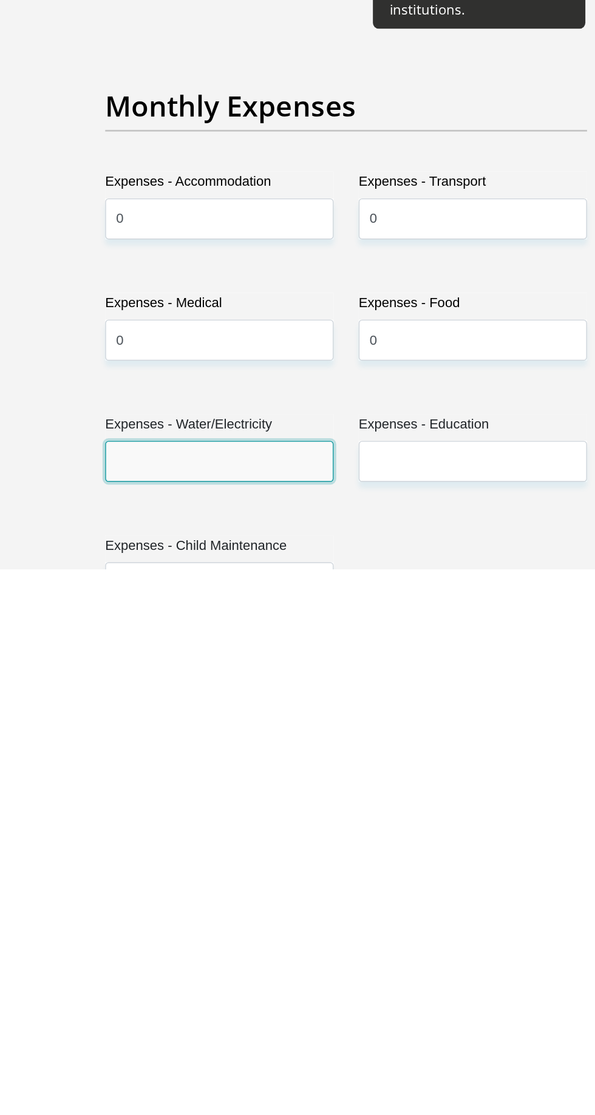
click at [145, 1023] on input "Expenses - Water/Electricity" at bounding box center [206, 1038] width 166 height 30
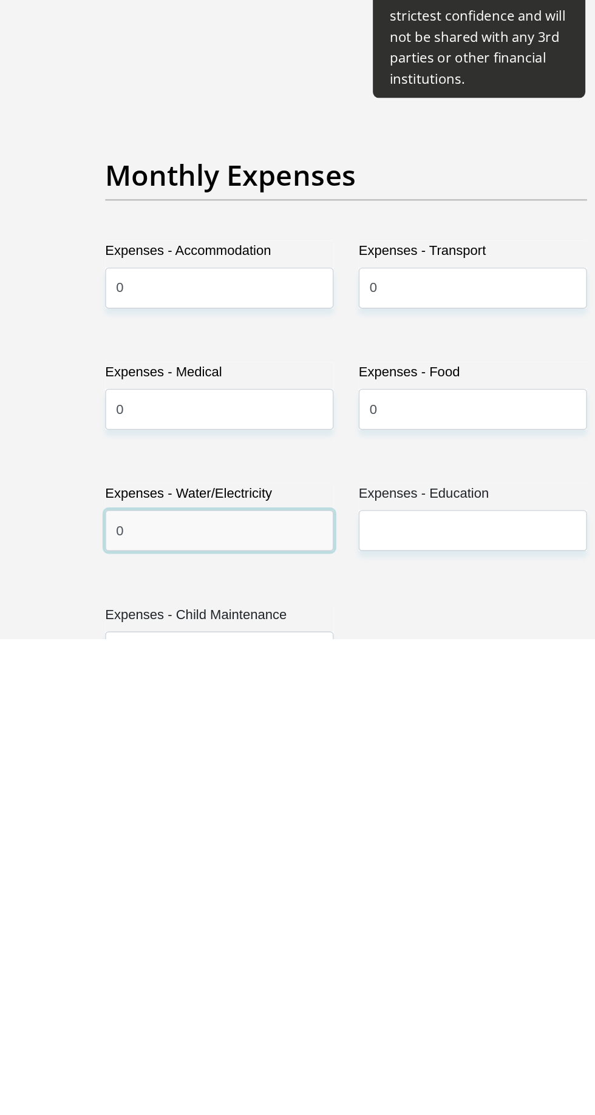
type input "0"
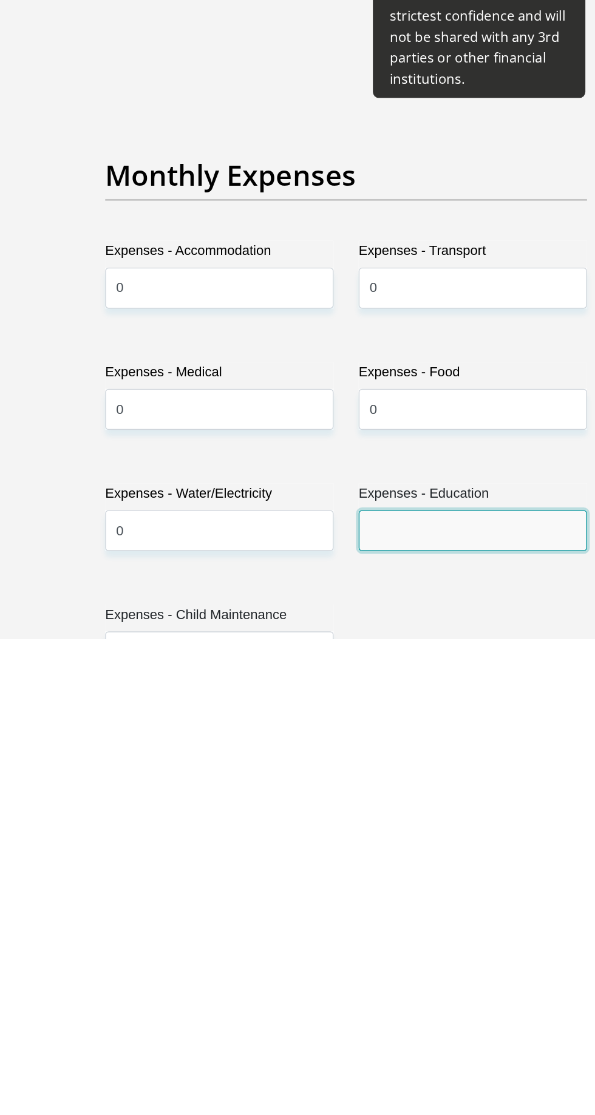
click at [326, 1022] on input "Expenses - Education" at bounding box center [390, 1037] width 166 height 30
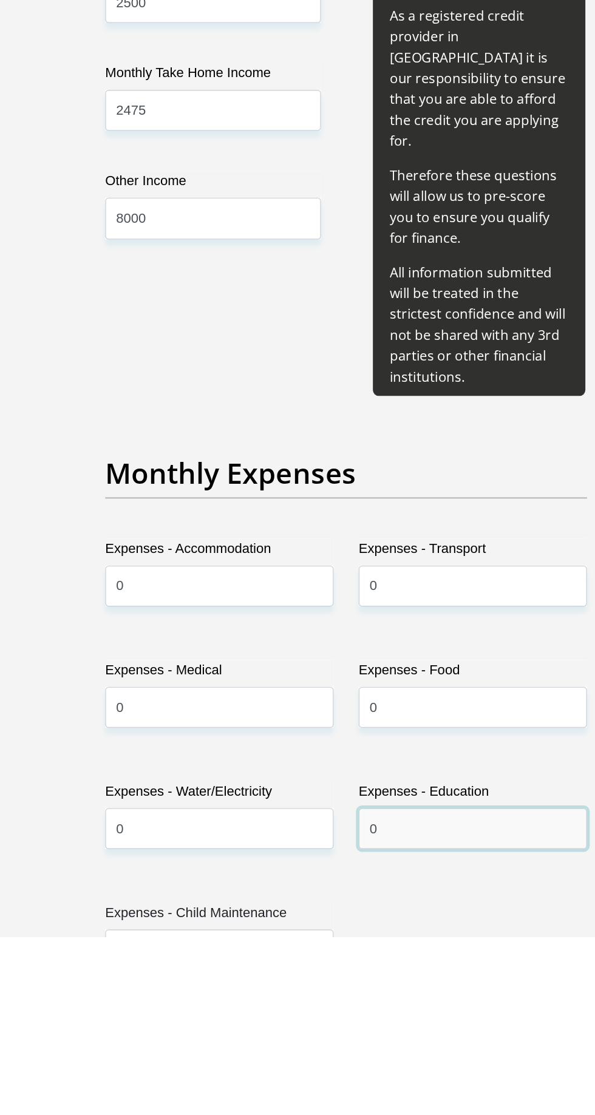
type input "0"
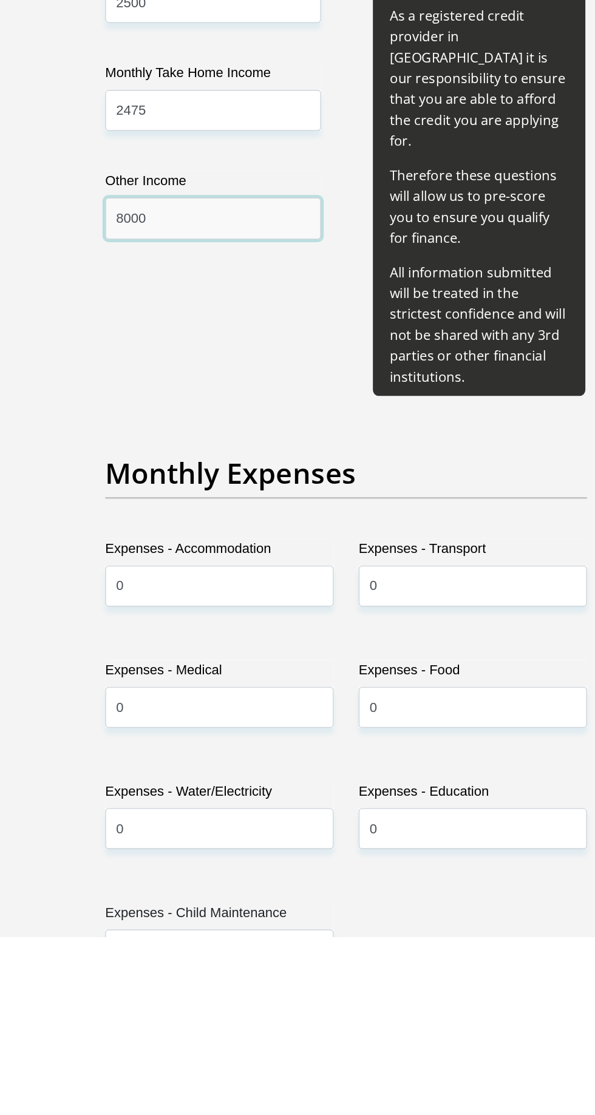
click at [169, 588] on input "8000" at bounding box center [201, 594] width 157 height 30
type input "8"
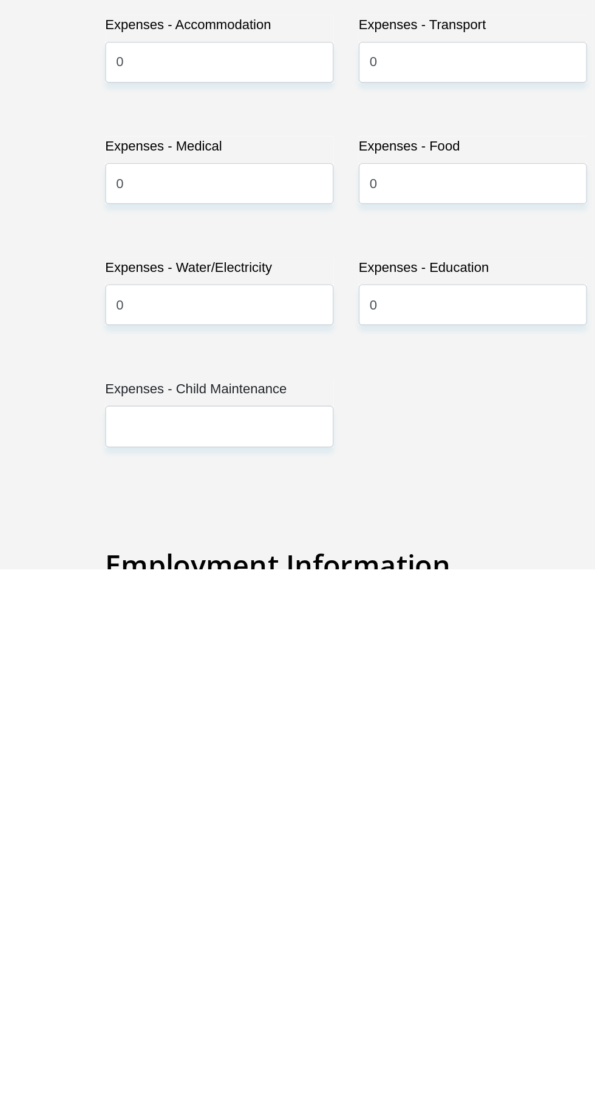
type input "4000"
click at [134, 997] on input "Expenses - Child Maintenance" at bounding box center [206, 1012] width 166 height 30
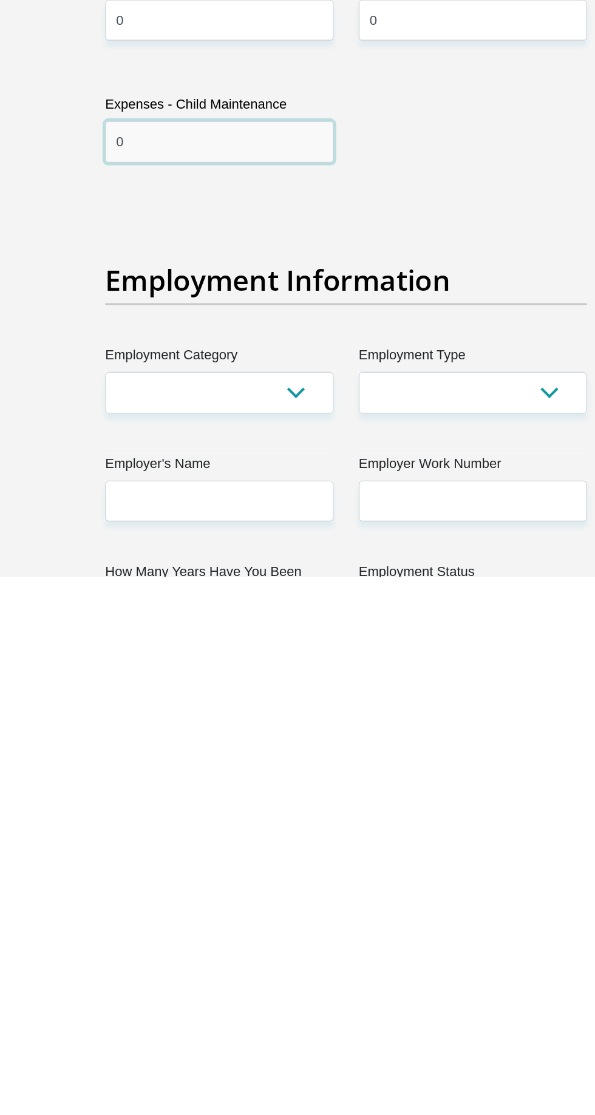
type input "0"
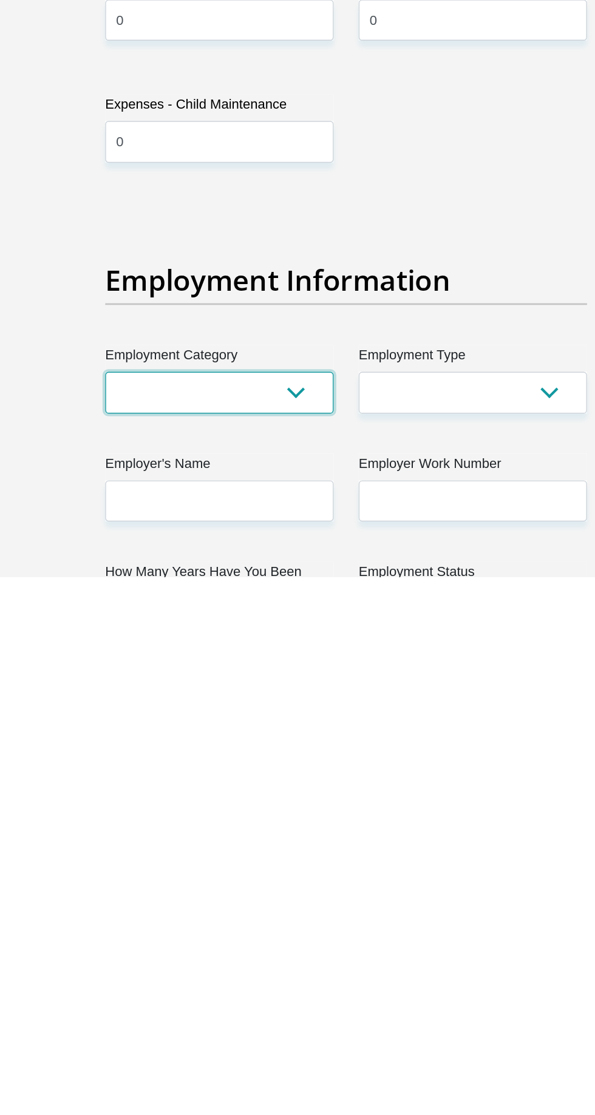
click at [135, 969] on select "AGRICULTURE ALCOHOL & TOBACCO CONSTRUCTION MATERIALS METALLURGY EQUIPMENT FOR R…" at bounding box center [206, 982] width 166 height 30
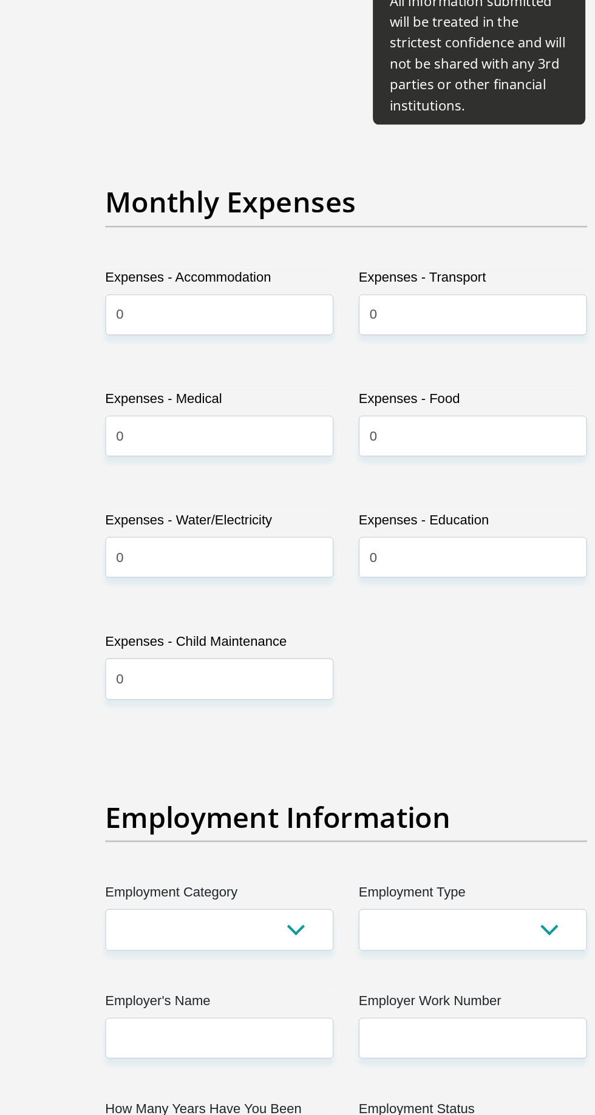
click at [130, 588] on label "Expenses - Medical" at bounding box center [206, 597] width 166 height 19
click at [130, 608] on input "0" at bounding box center [206, 623] width 166 height 30
click at [132, 608] on input "0" at bounding box center [206, 623] width 166 height 30
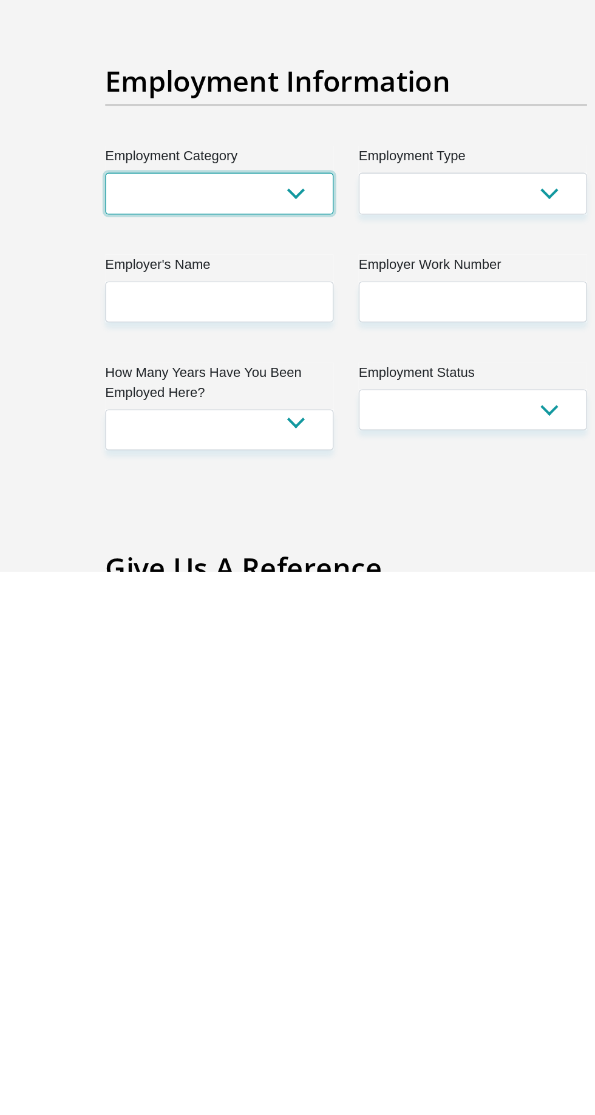
click at [136, 826] on select "AGRICULTURE ALCOHOL & TOBACCO CONSTRUCTION MATERIALS METALLURGY EQUIPMENT FOR R…" at bounding box center [206, 841] width 166 height 30
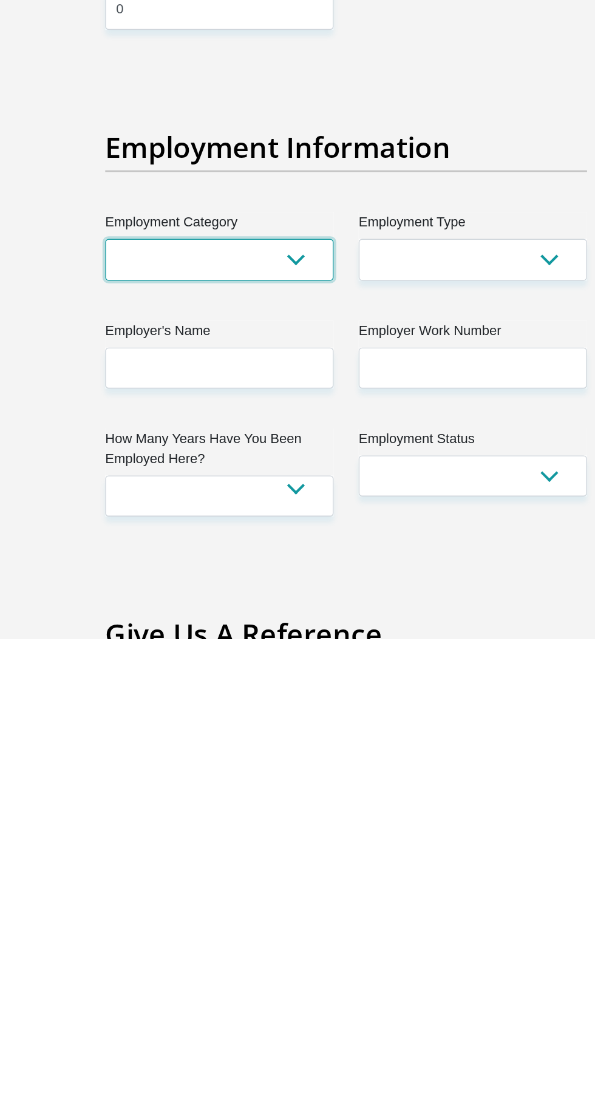
scroll to position [1680, 0]
